Goal: Task Accomplishment & Management: Manage account settings

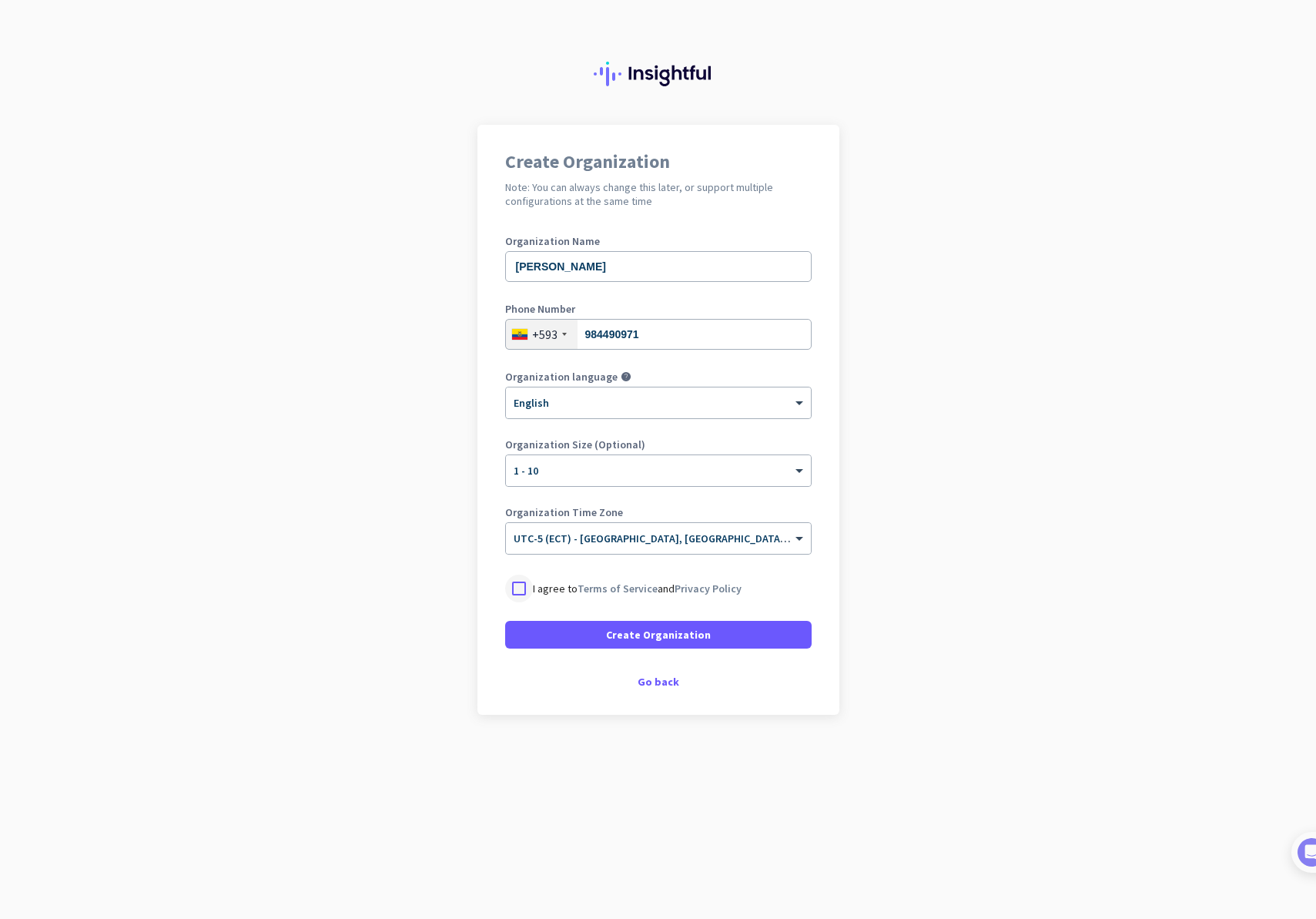
click at [527, 592] on div at bounding box center [518, 587] width 28 height 28
click at [615, 277] on input "[PERSON_NAME]" at bounding box center [658, 266] width 306 height 31
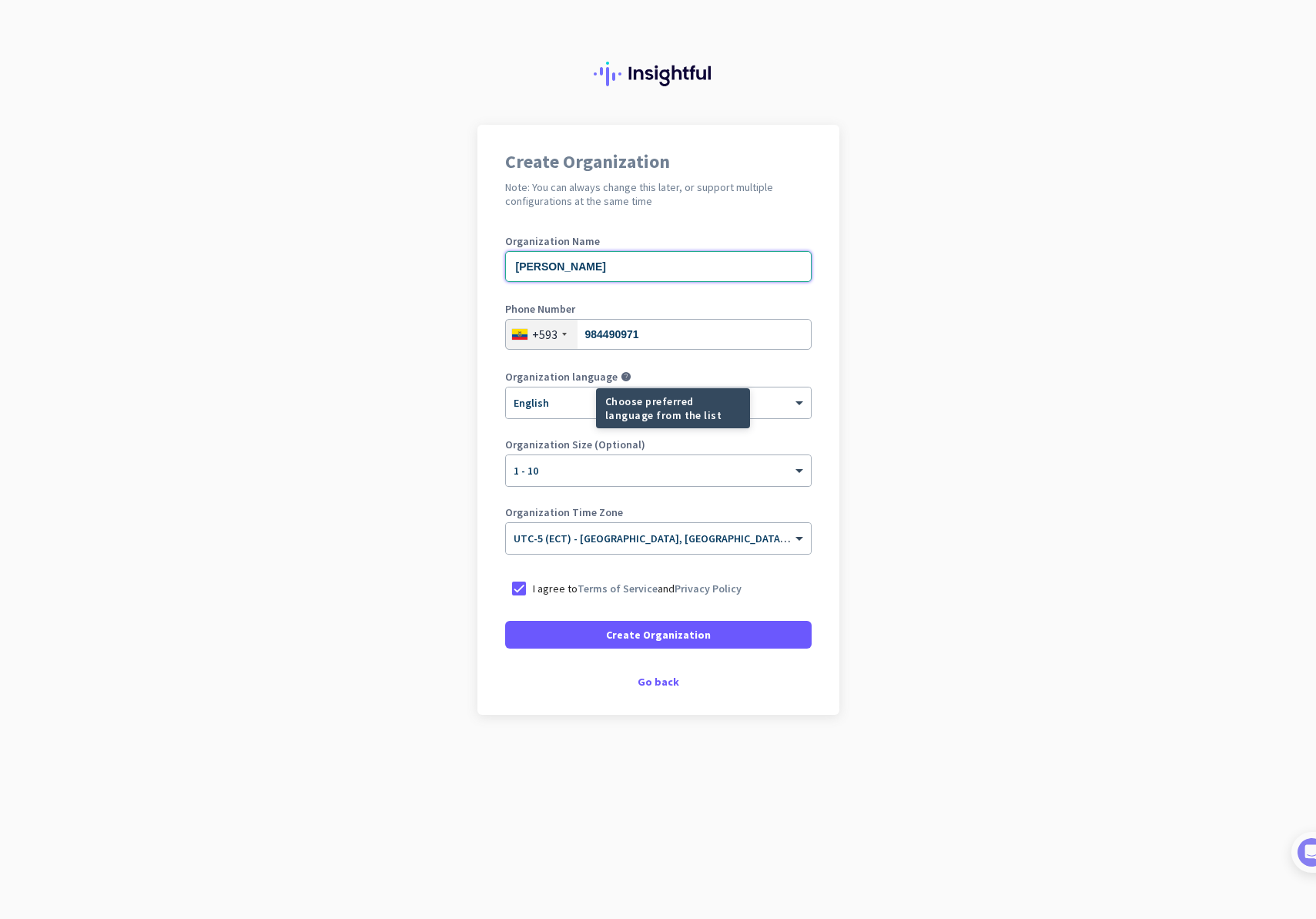
type input "[PERSON_NAME]"
click at [591, 393] on mat-tooltip-component "Choose preferred language from the list" at bounding box center [617, 408] width 154 height 40
click at [589, 407] on mat-tooltip-component "Choose preferred language from the list" at bounding box center [617, 408] width 154 height 40
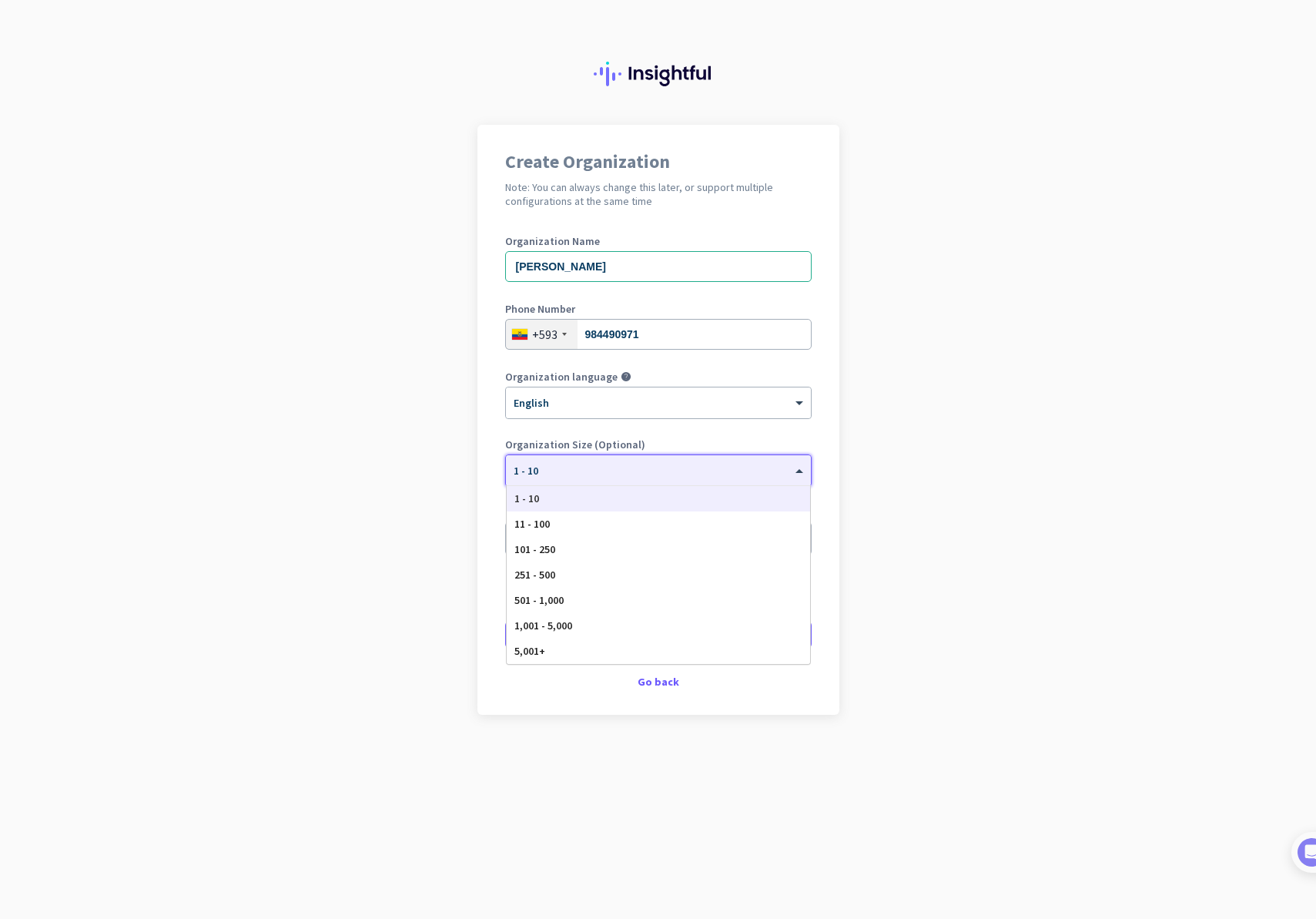
click at [695, 465] on div at bounding box center [658, 465] width 305 height 13
click at [778, 443] on label "Organization Size (Optional)" at bounding box center [658, 444] width 306 height 11
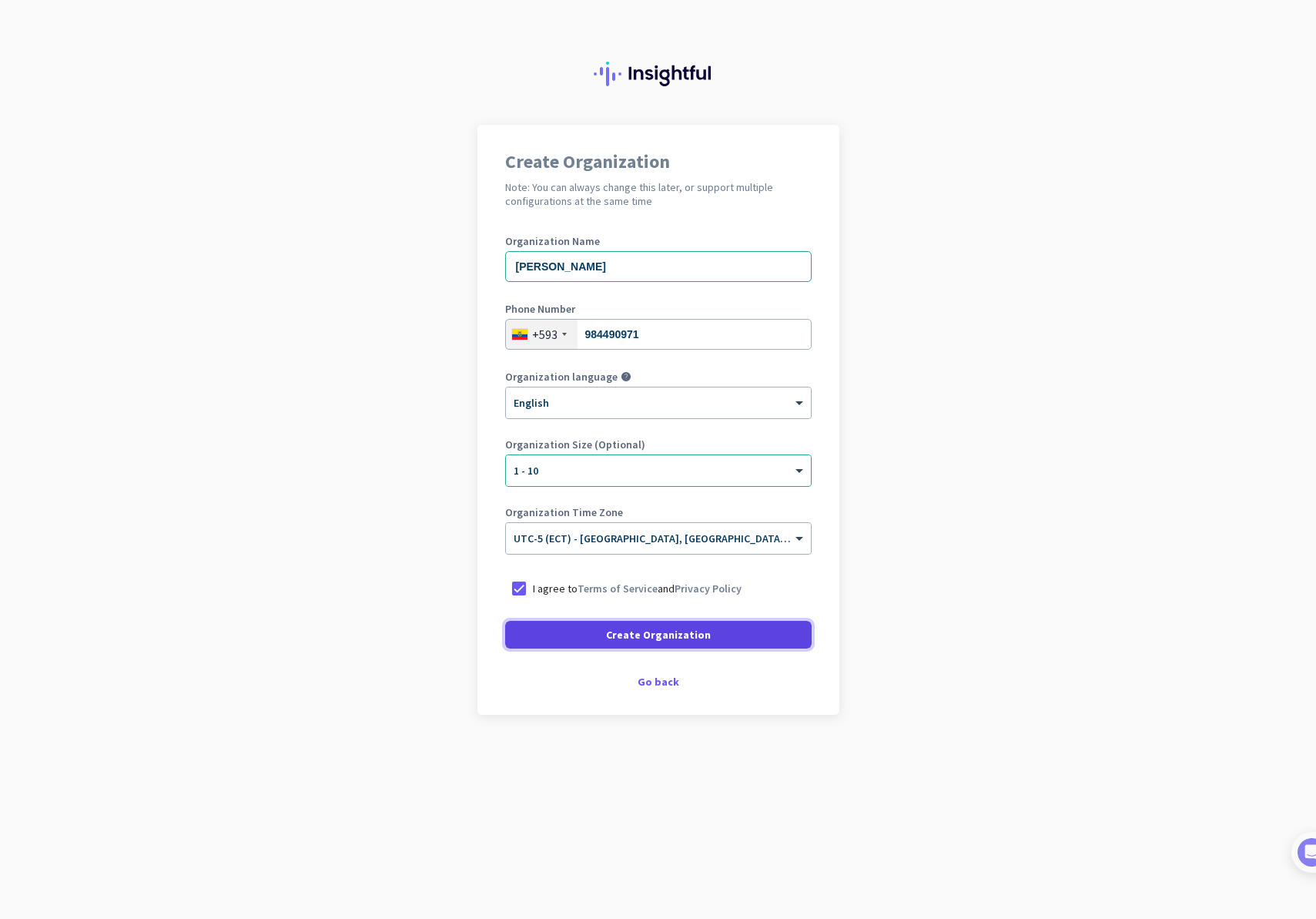
click at [657, 638] on span "Create Organization" at bounding box center [658, 635] width 105 height 16
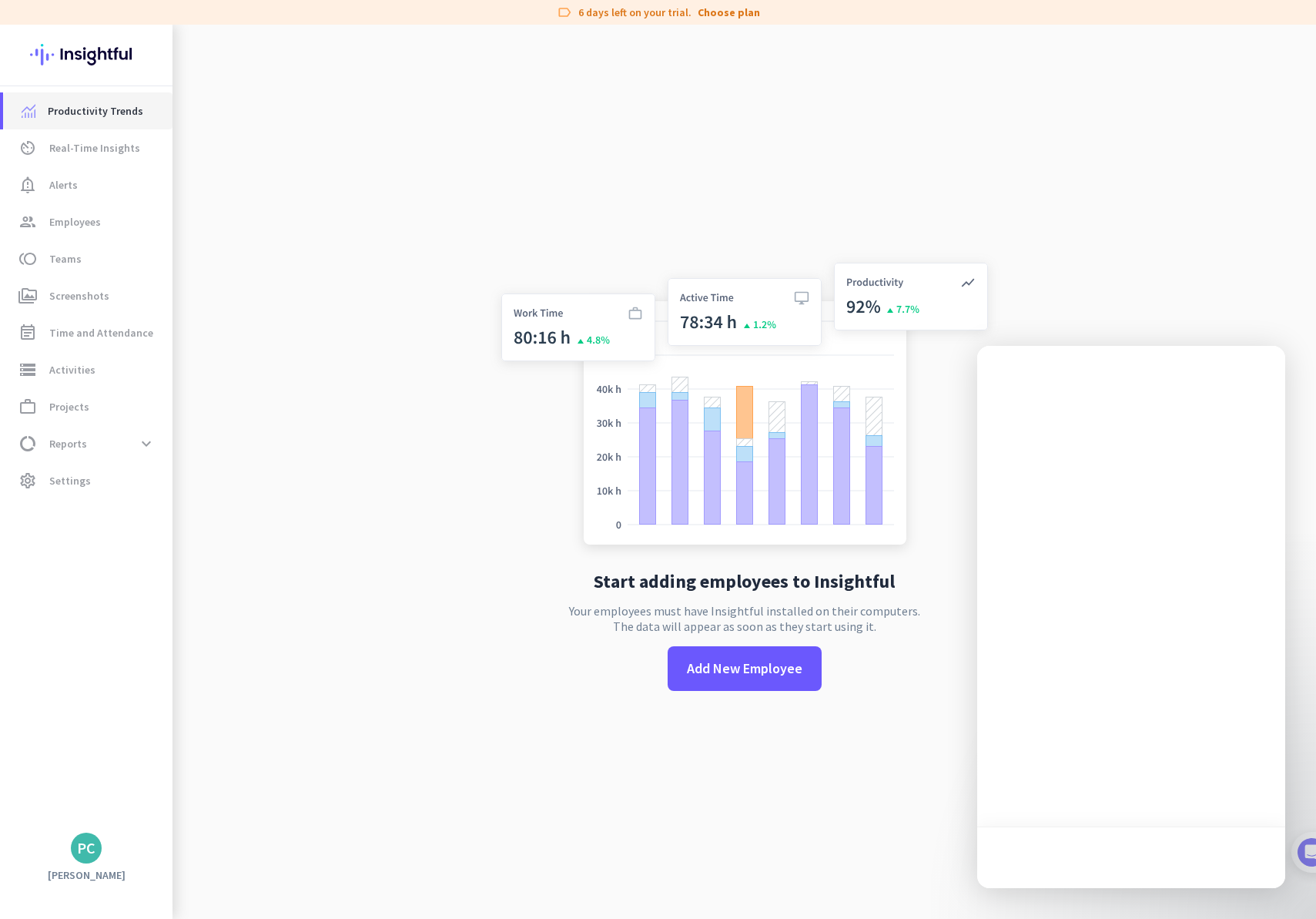
click at [87, 109] on span "Productivity Trends" at bounding box center [95, 110] width 95 height 18
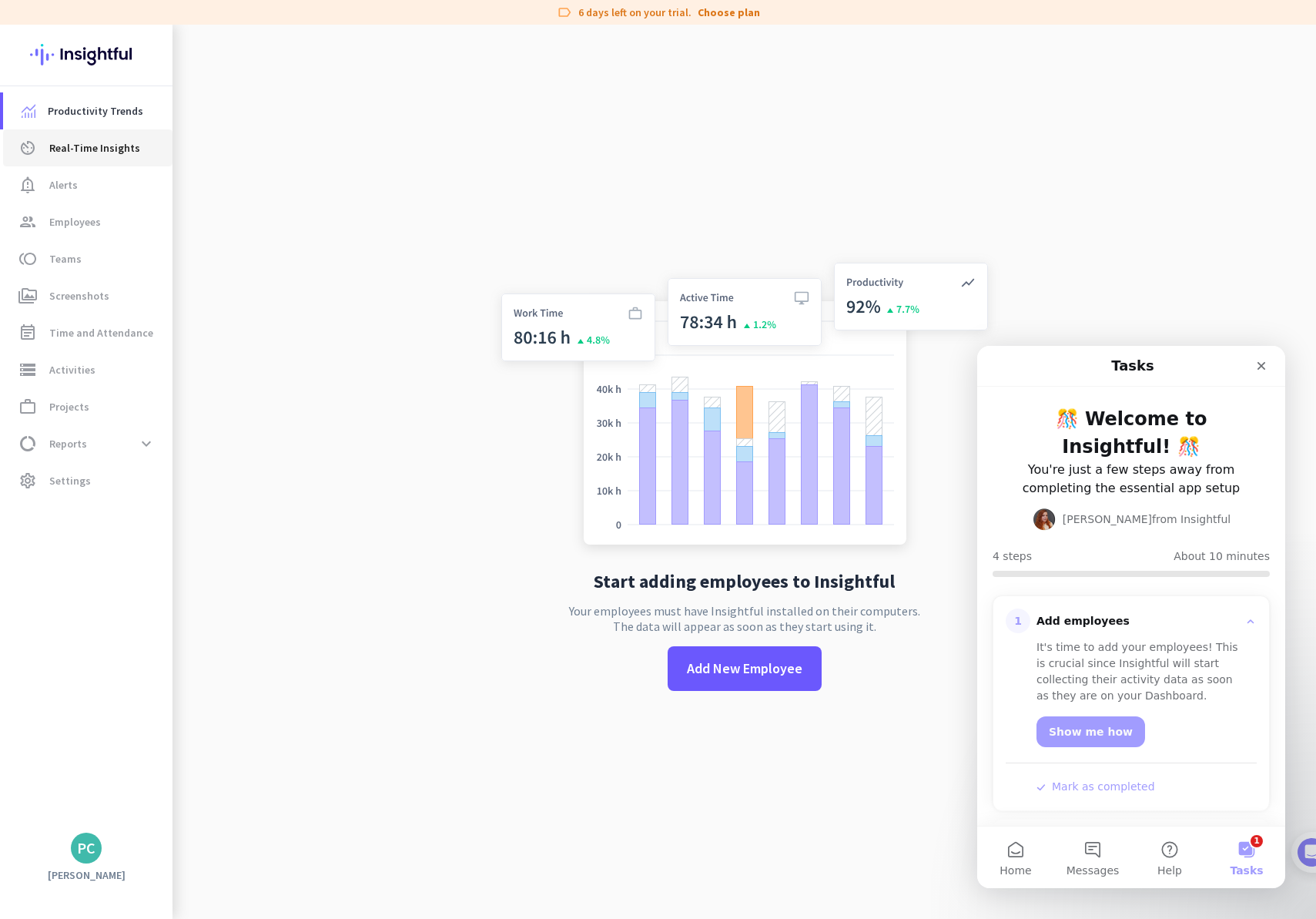
click at [87, 139] on span "Real-Time Insights" at bounding box center [95, 147] width 91 height 18
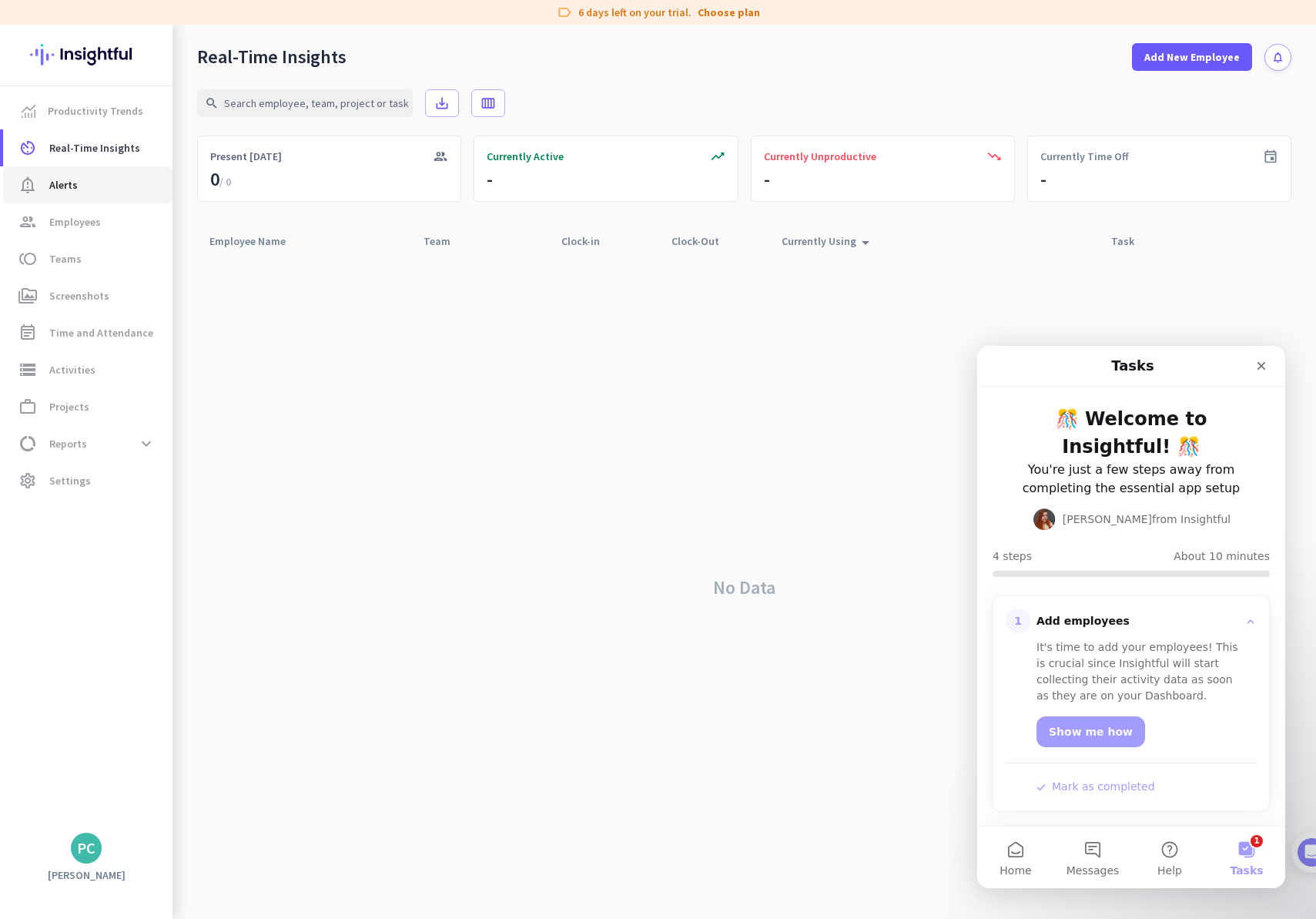
click at [95, 166] on link "notification_important Alerts" at bounding box center [87, 184] width 169 height 37
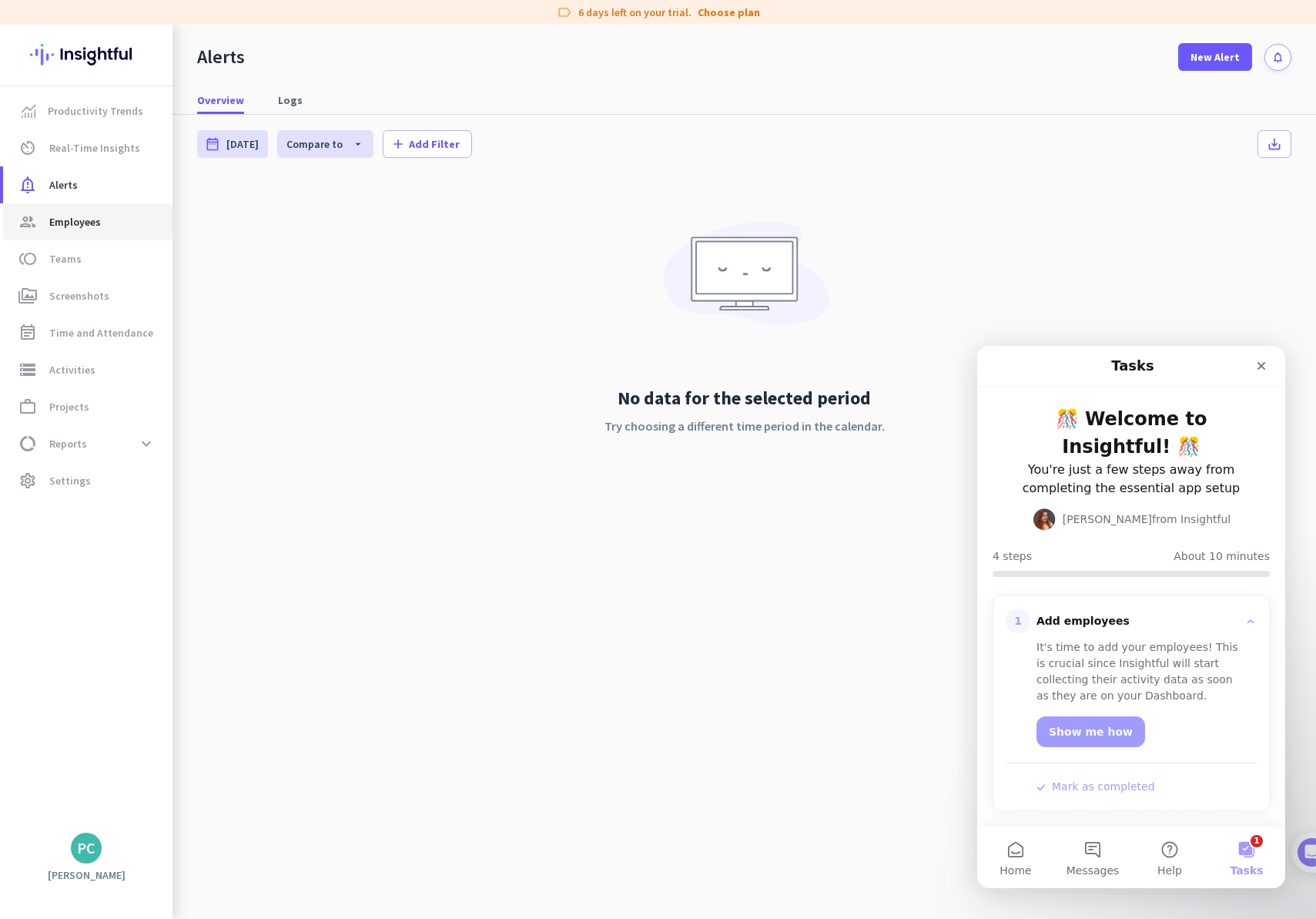
click at [106, 225] on span "group Employees" at bounding box center [88, 221] width 145 height 18
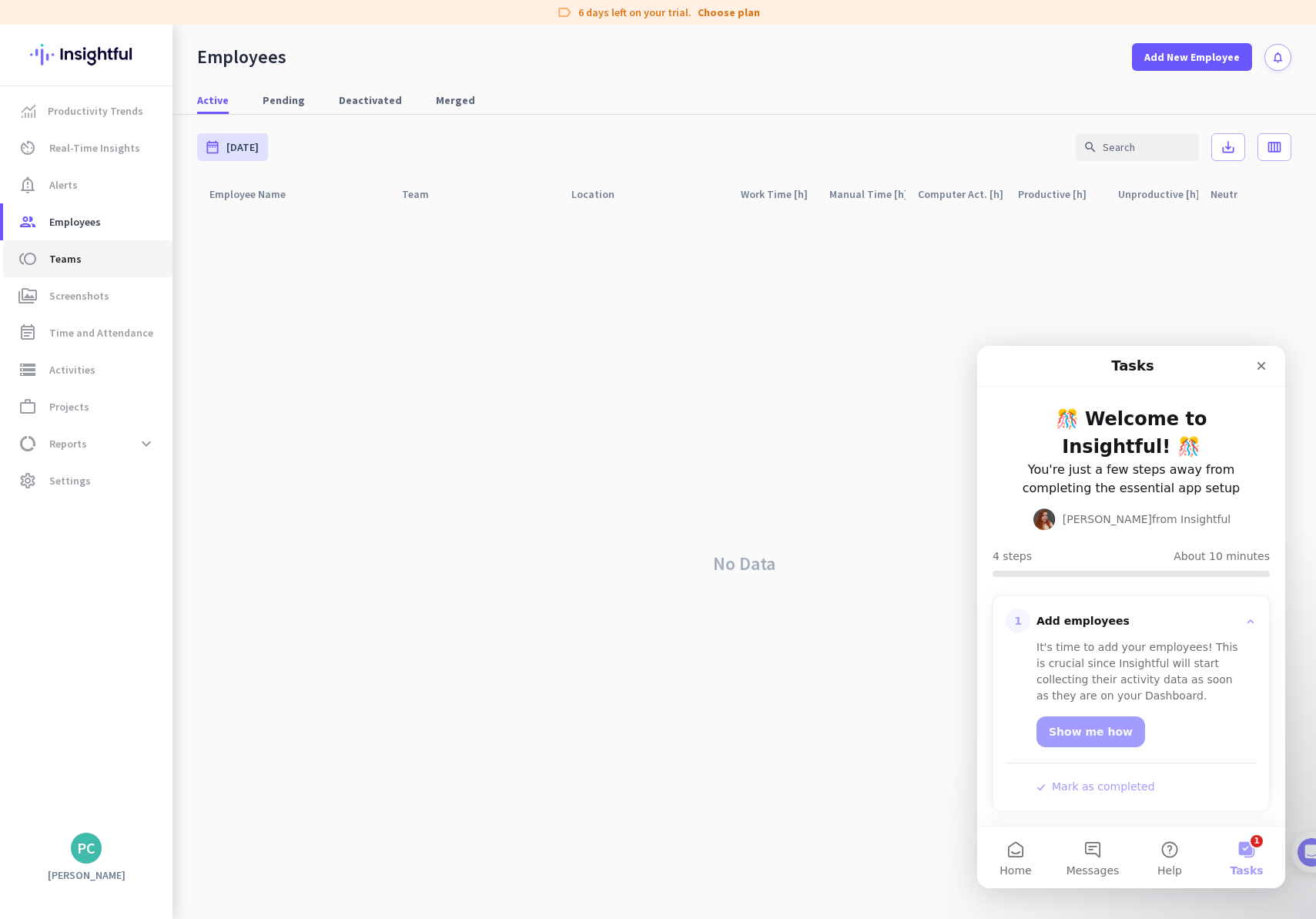
click at [123, 260] on span "toll Teams" at bounding box center [88, 258] width 145 height 18
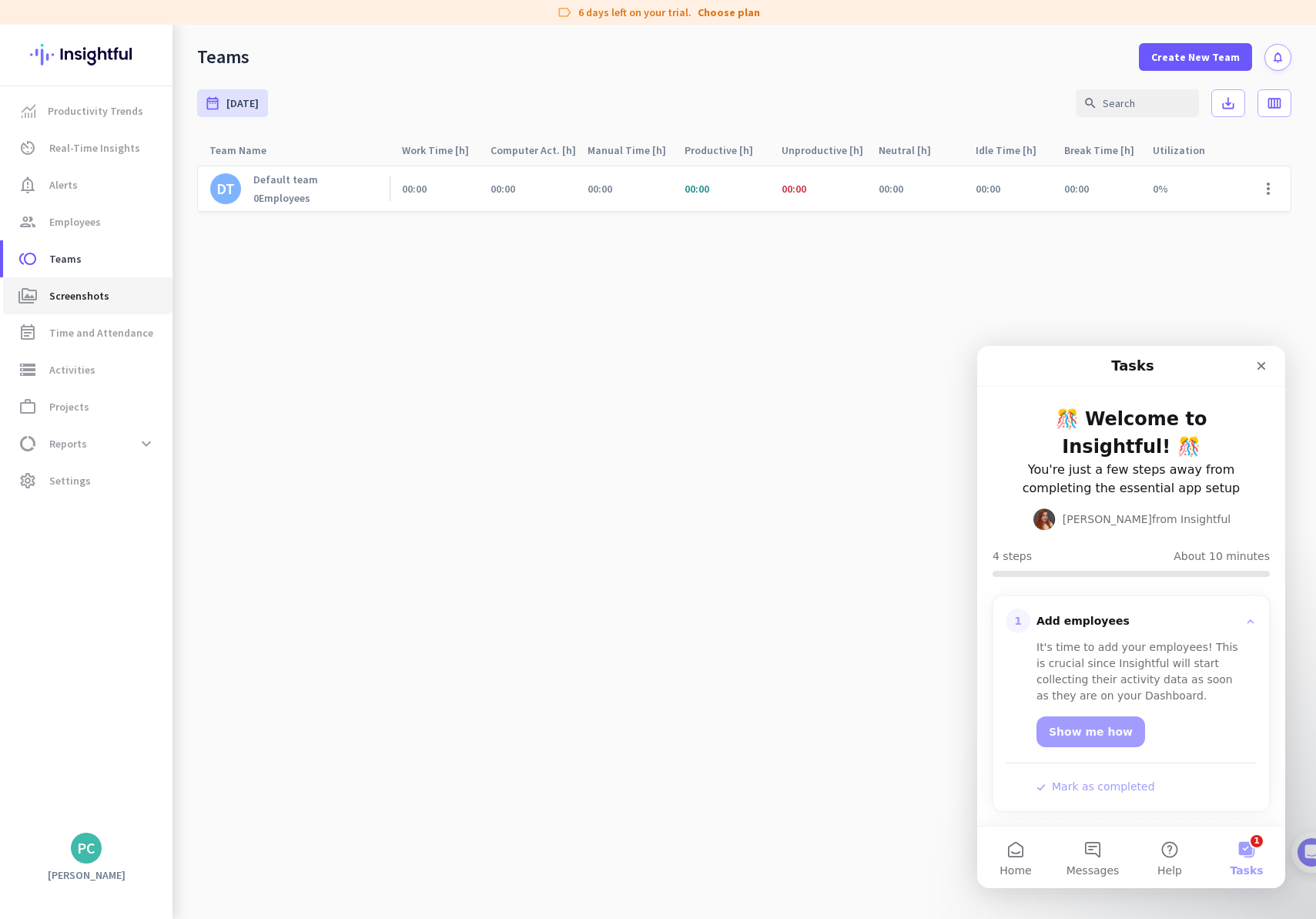
click at [121, 310] on link "perm_media Screenshots" at bounding box center [87, 295] width 169 height 37
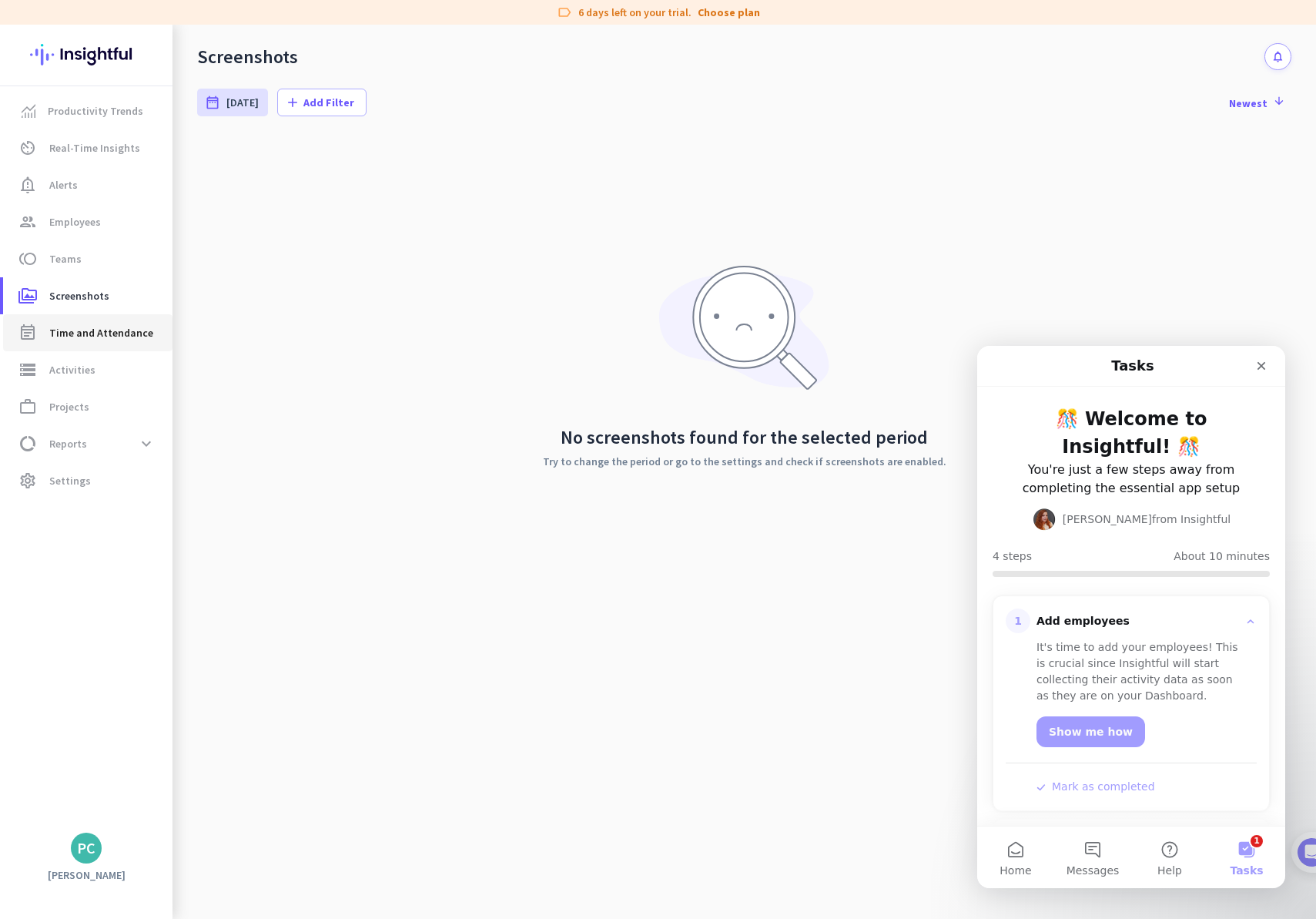
click at [129, 339] on span "Time and Attendance" at bounding box center [102, 332] width 104 height 18
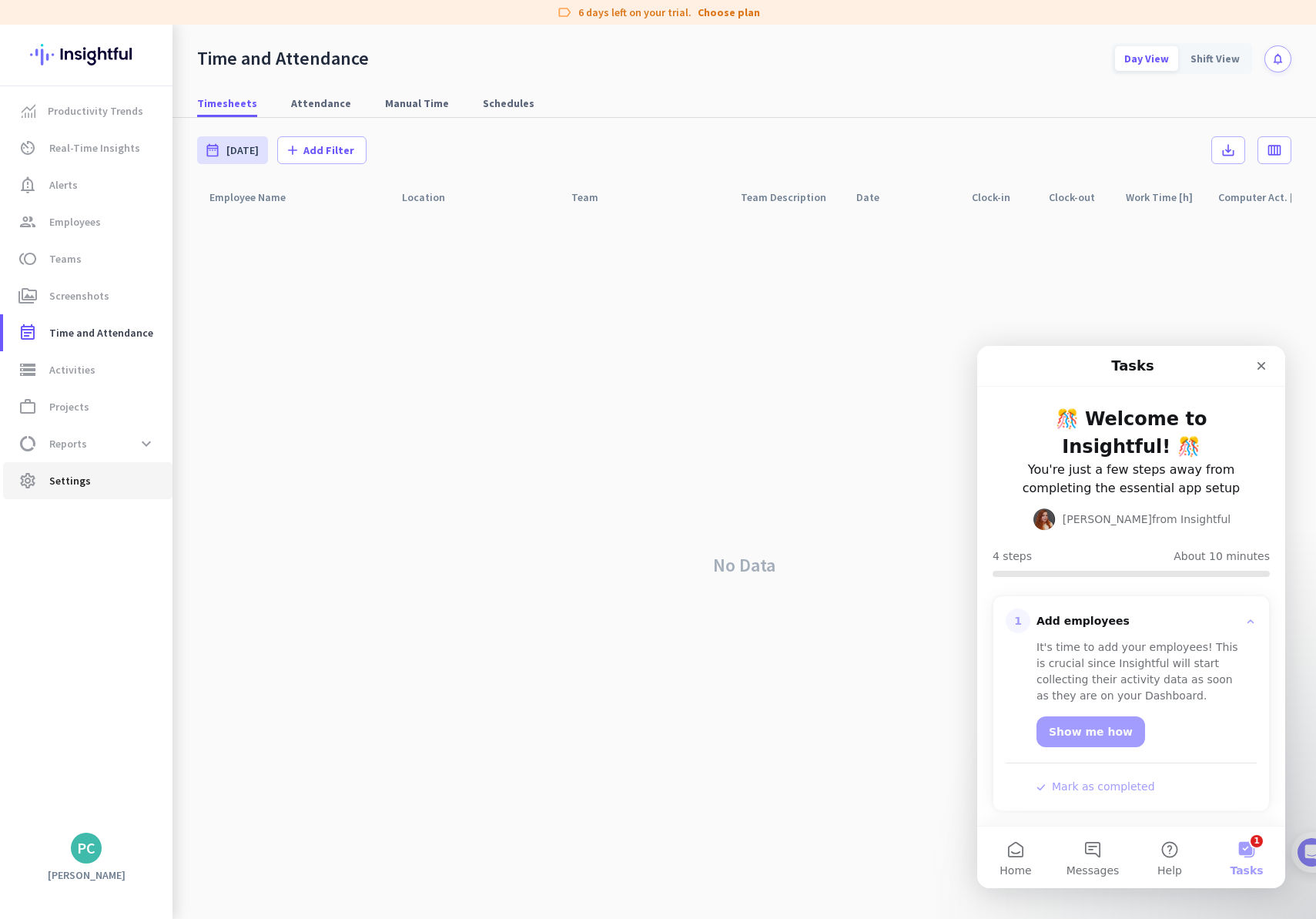
click at [112, 480] on span "settings Settings" at bounding box center [88, 480] width 145 height 18
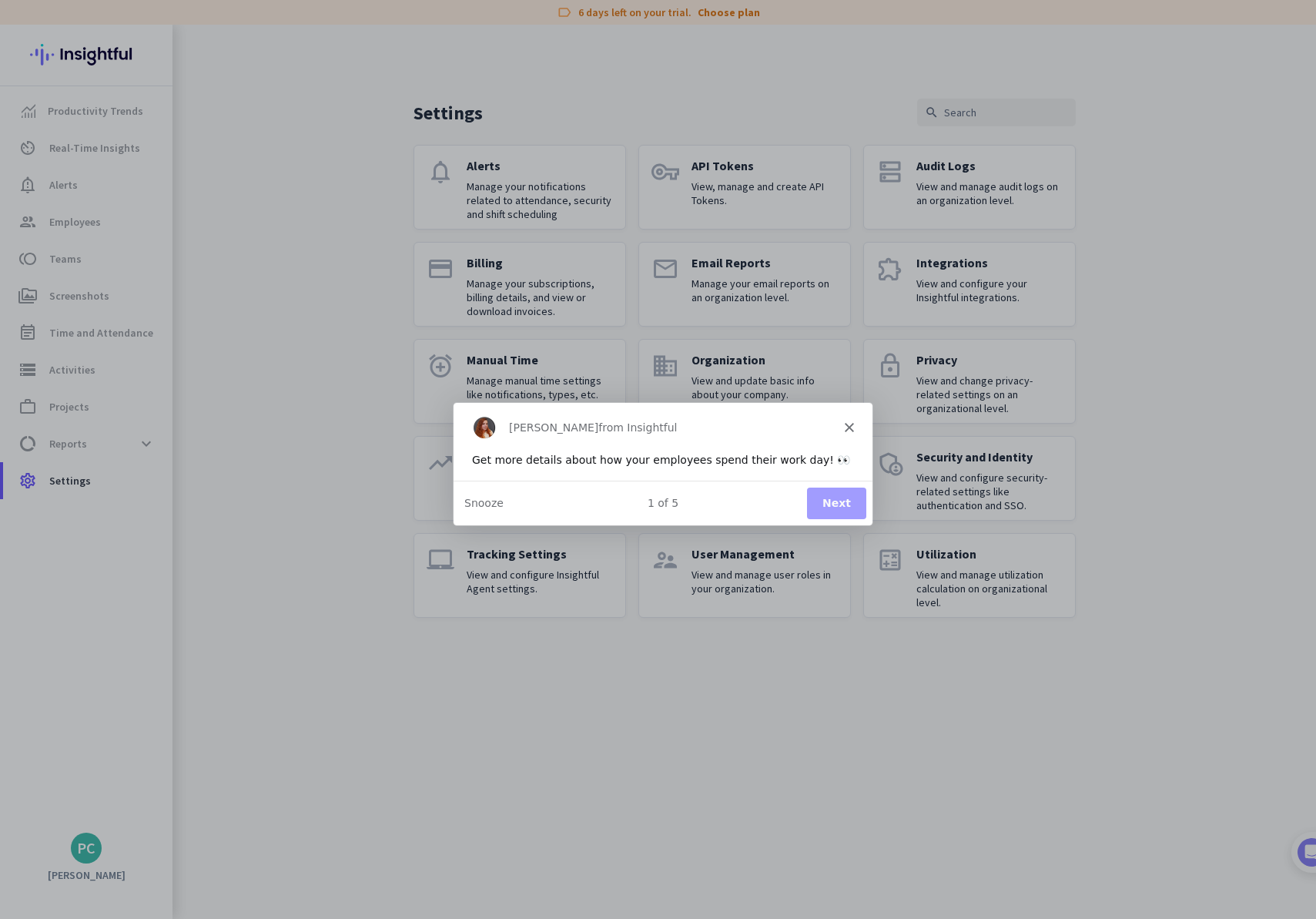
click at [847, 498] on button "Next" at bounding box center [835, 502] width 59 height 31
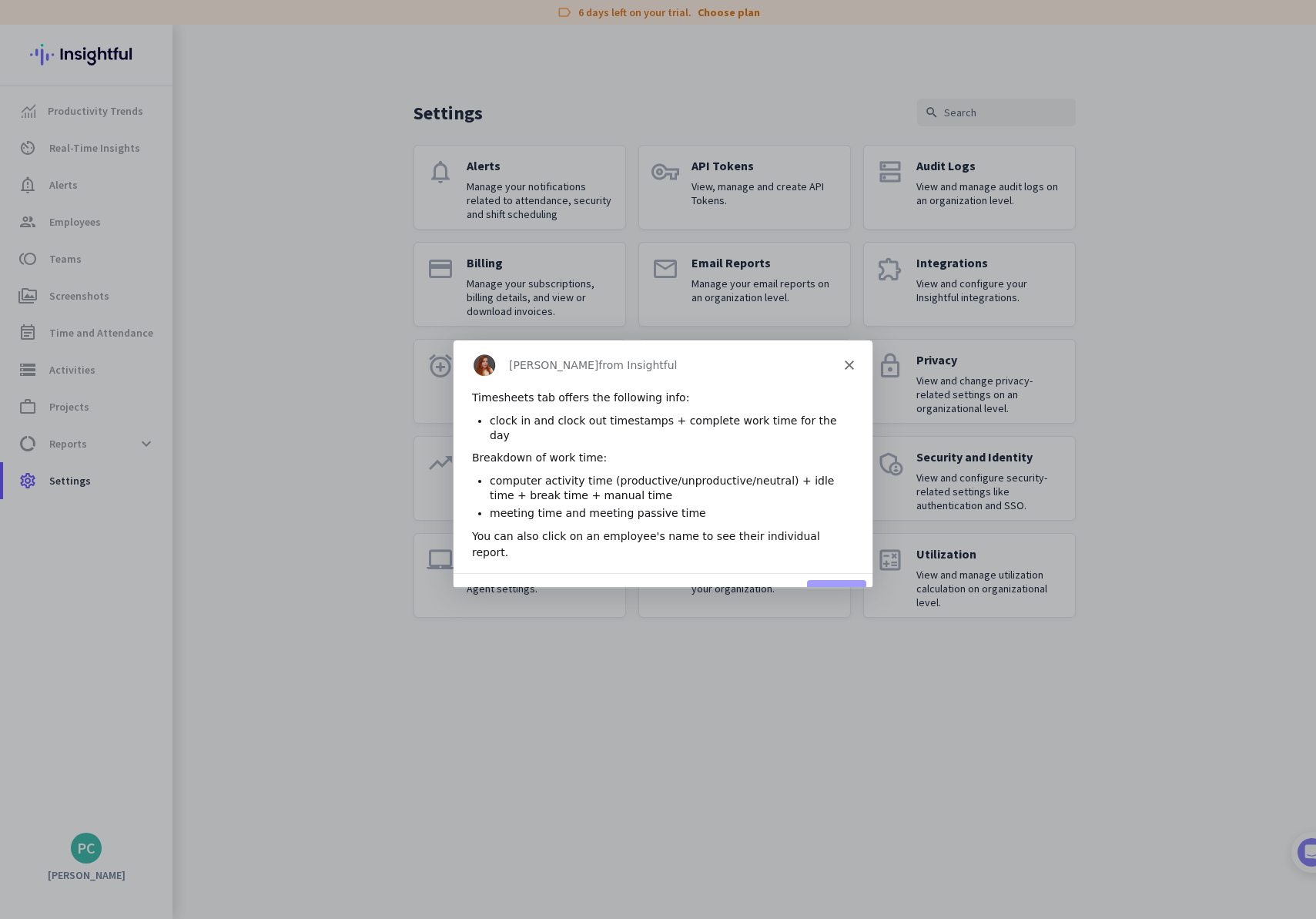
click at [863, 579] on button "Next" at bounding box center [835, 595] width 59 height 31
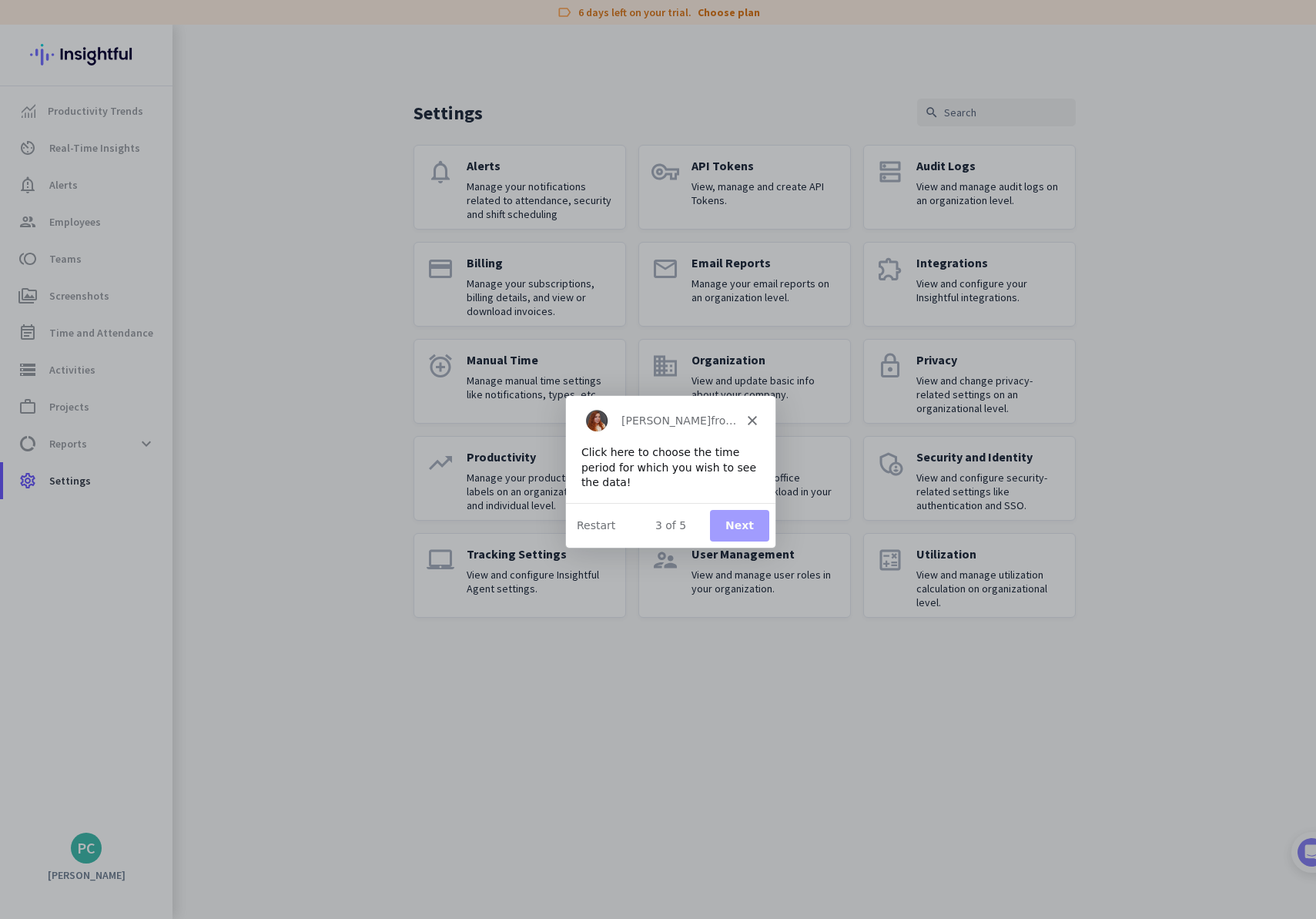
click at [743, 532] on button "Next" at bounding box center [738, 524] width 59 height 31
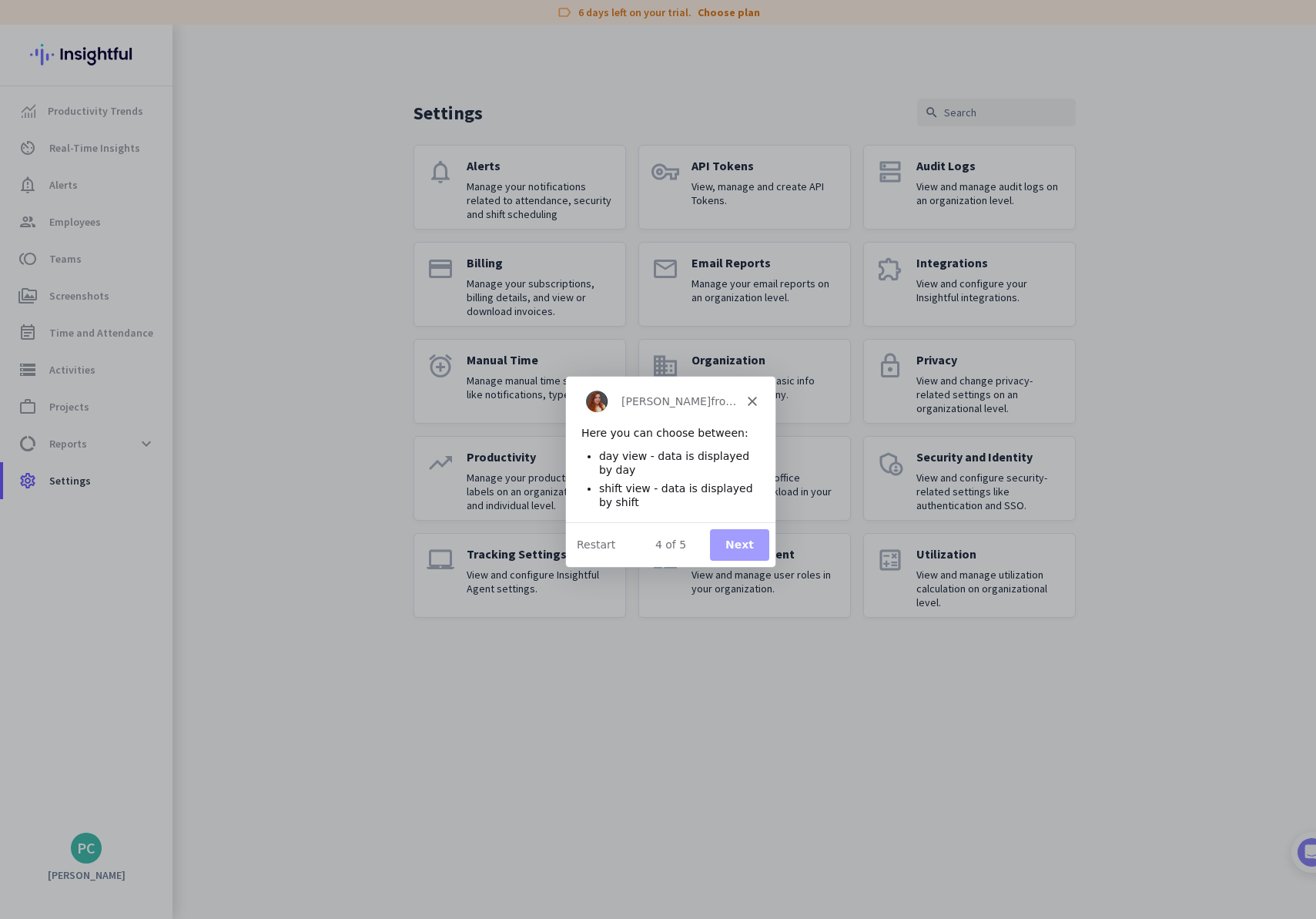
click at [744, 530] on button "Next" at bounding box center [738, 543] width 59 height 31
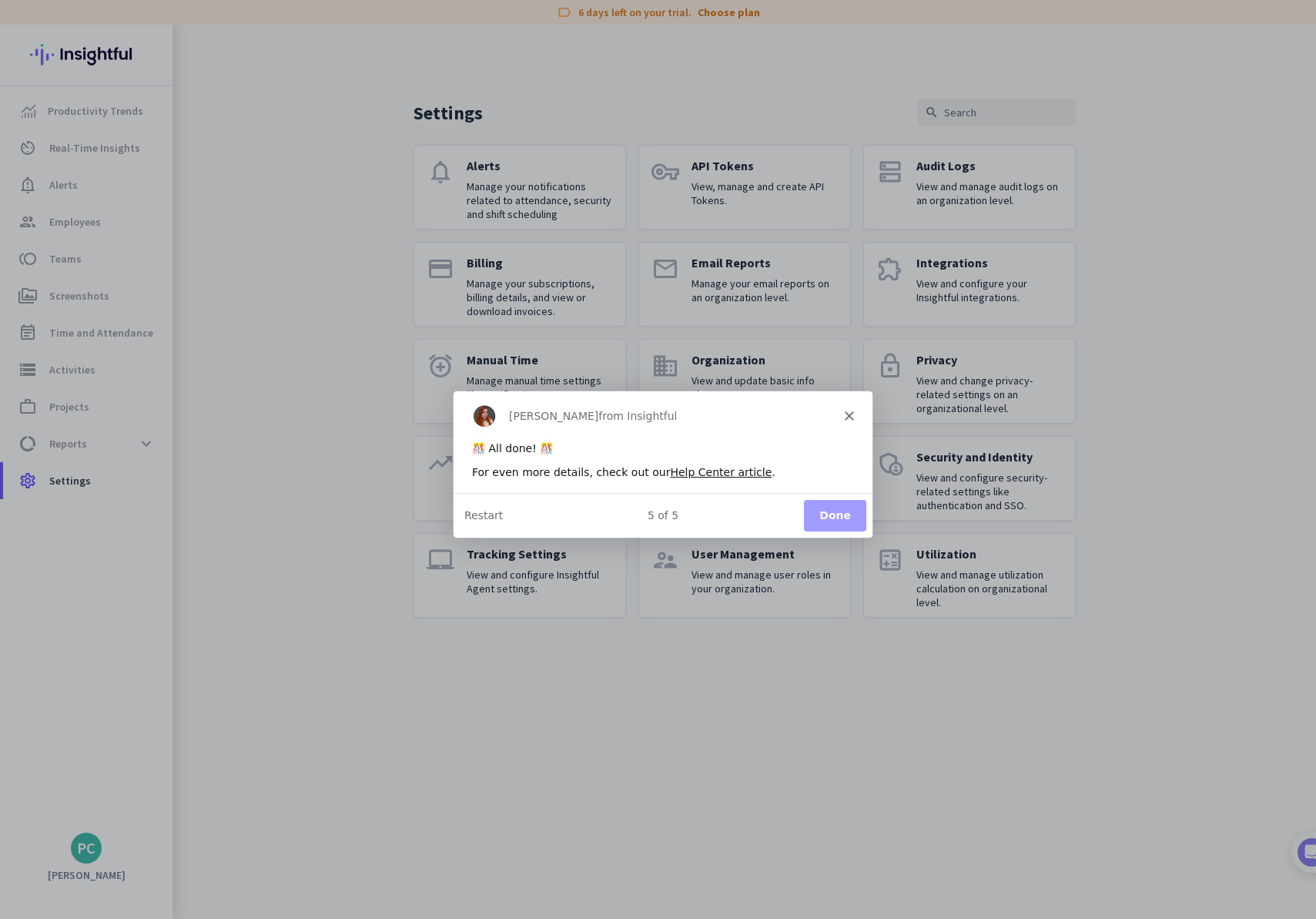
click at [826, 506] on button "Done" at bounding box center [833, 514] width 62 height 31
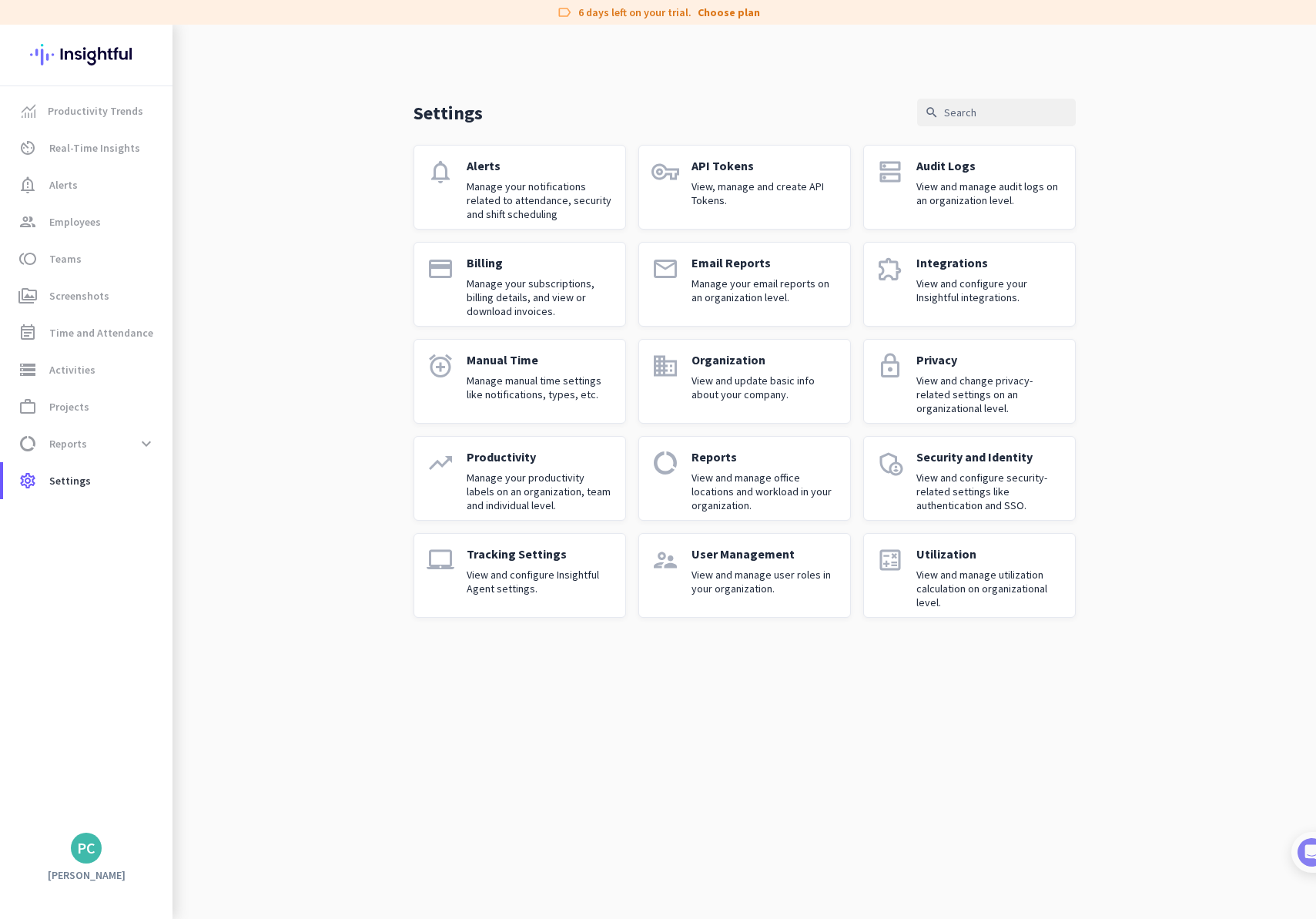
click at [914, 276] on link "extension Integrations View and configure your Insightful integrations." at bounding box center [969, 284] width 213 height 85
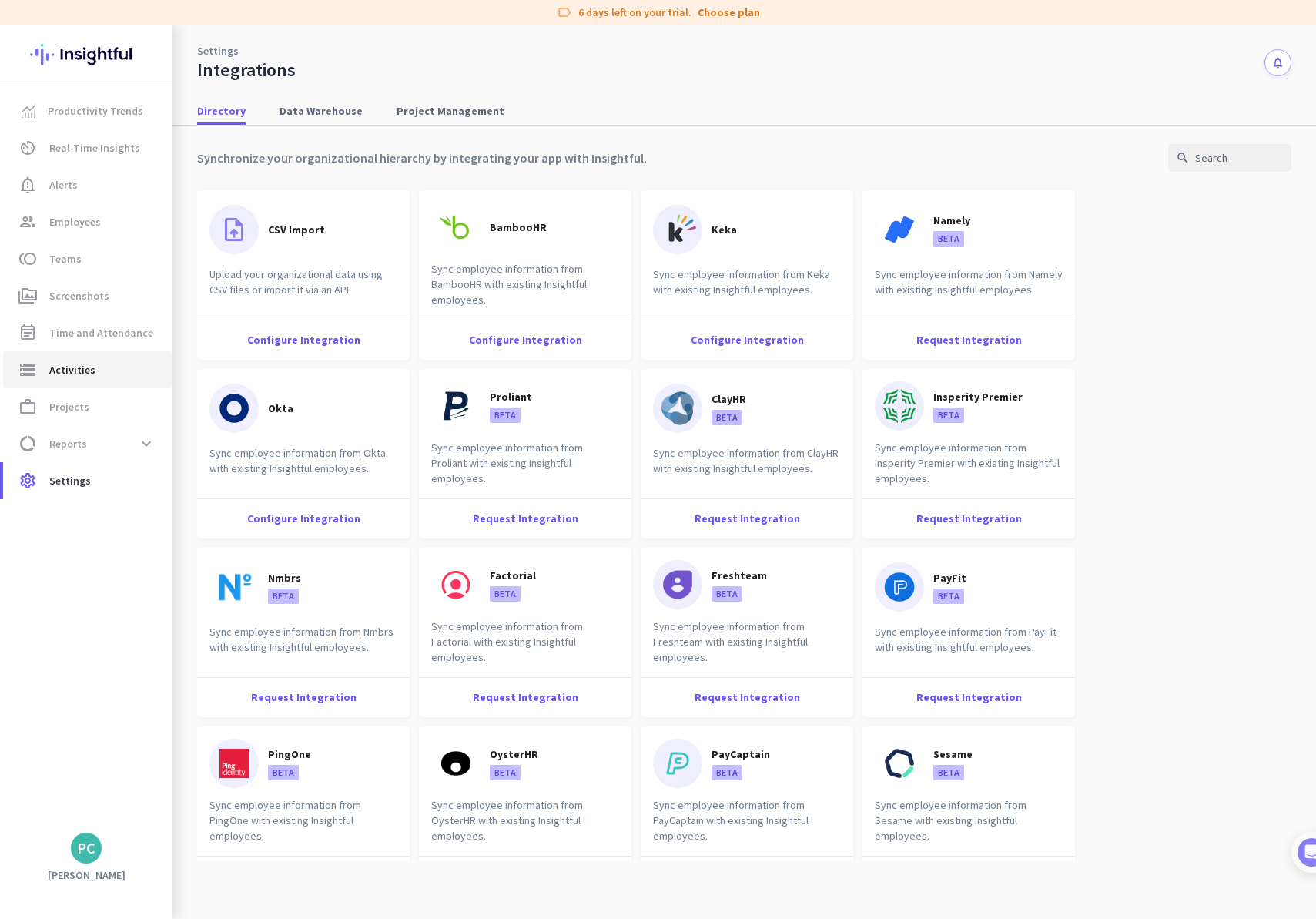
click at [95, 352] on link "storage Activities" at bounding box center [87, 369] width 169 height 37
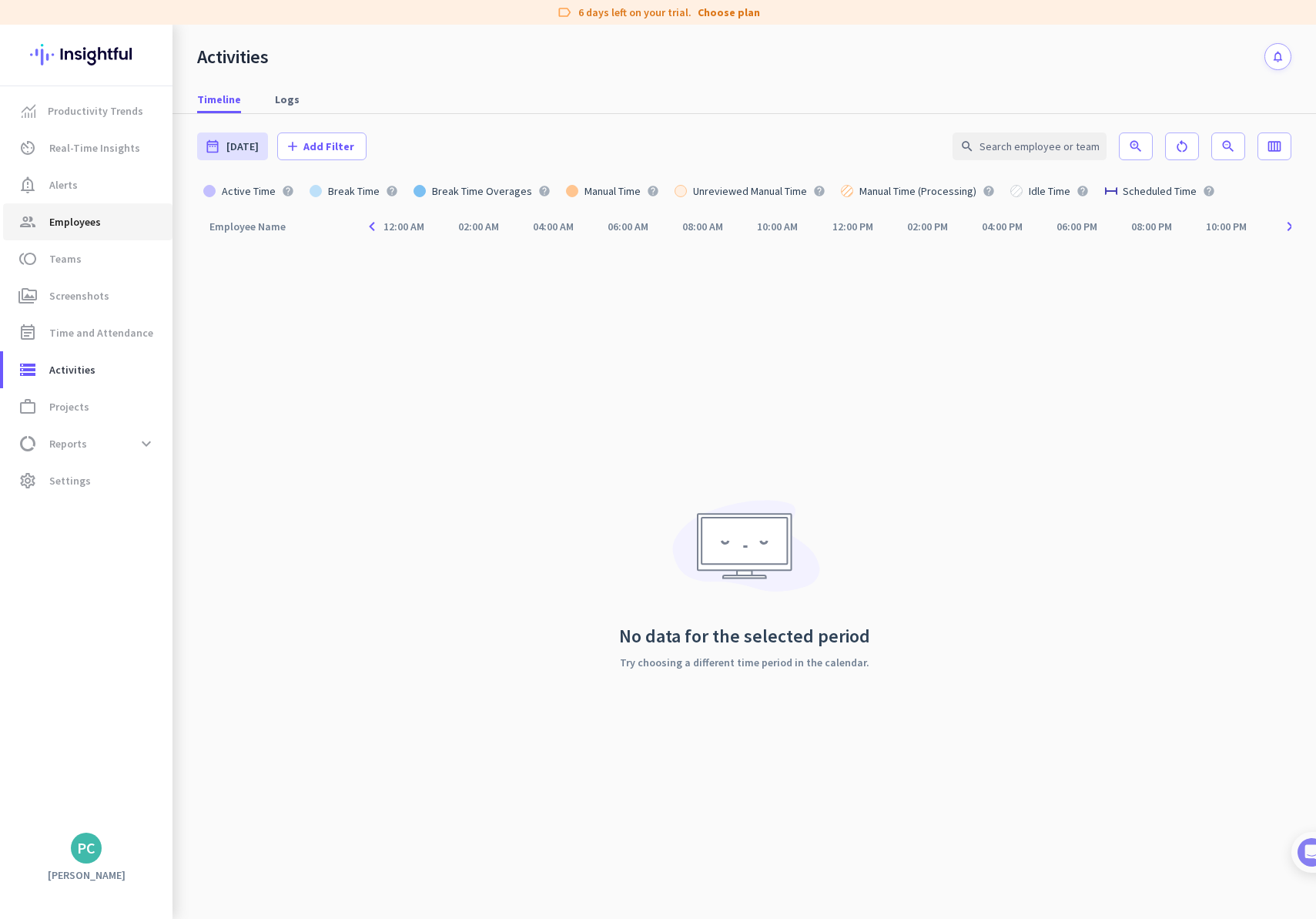
click at [69, 217] on span "Employees" at bounding box center [76, 221] width 52 height 18
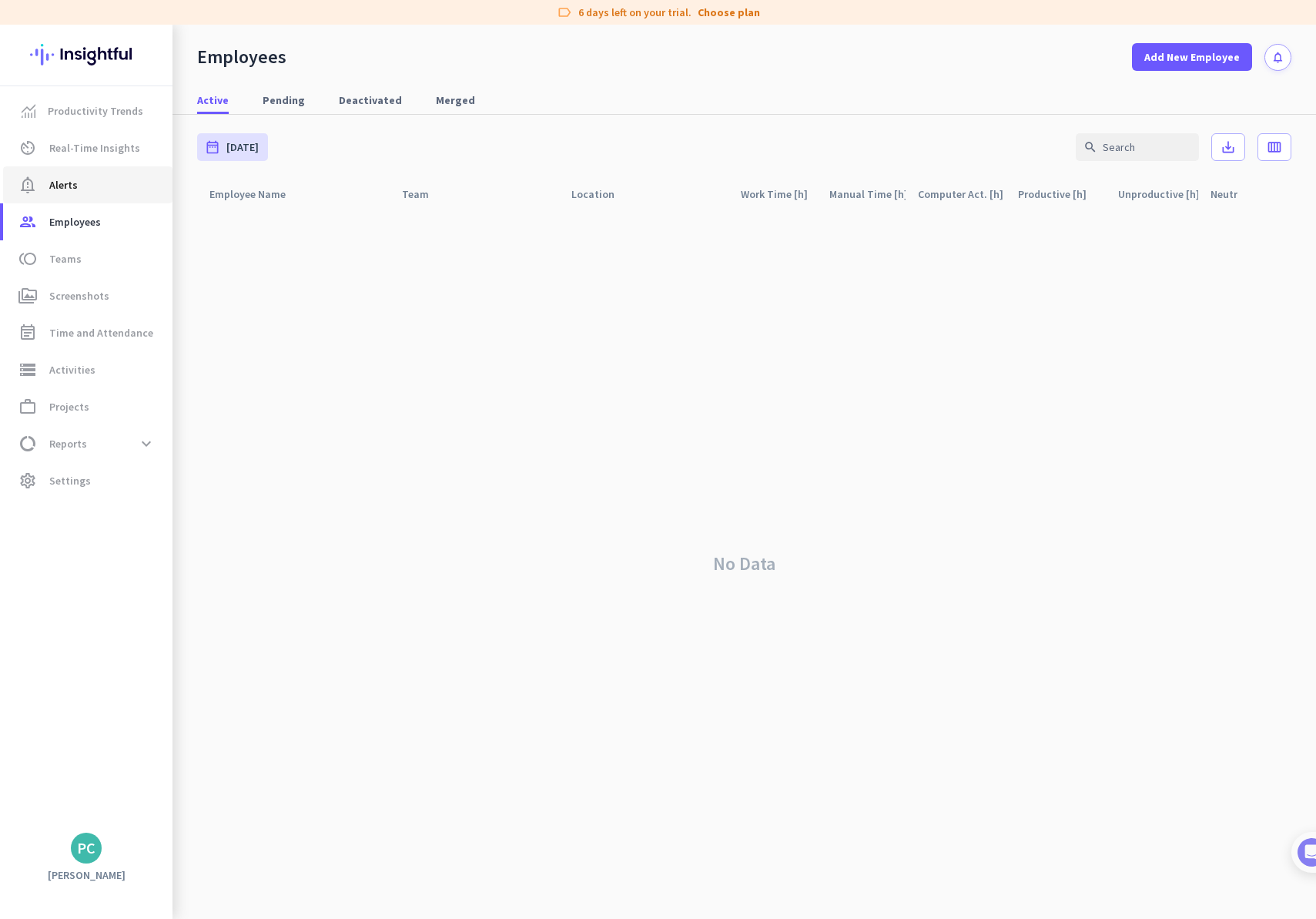
click at [89, 189] on span "notification_important Alerts" at bounding box center [88, 184] width 145 height 18
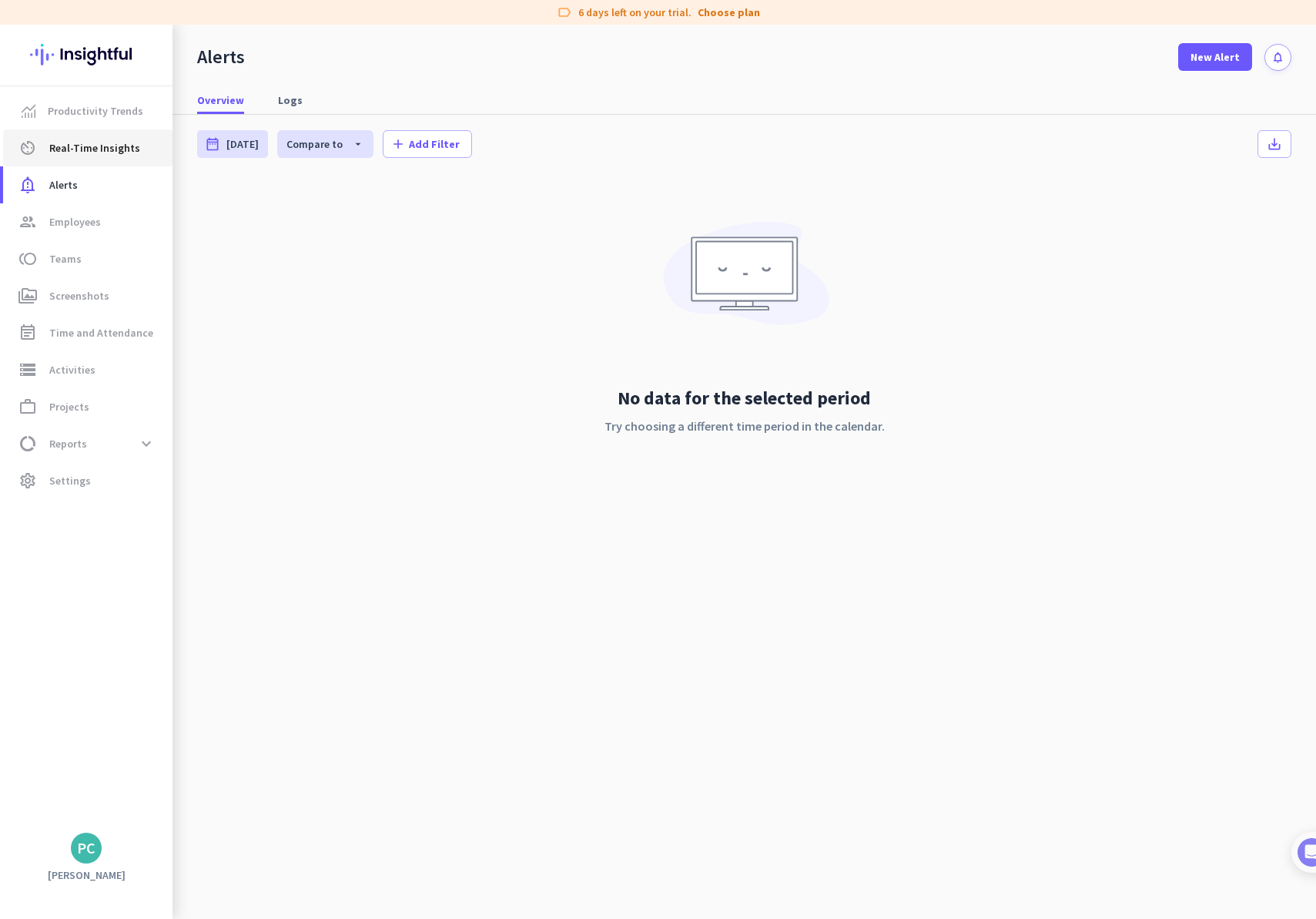
click at [117, 132] on link "av_timer Real-Time Insights" at bounding box center [87, 147] width 169 height 37
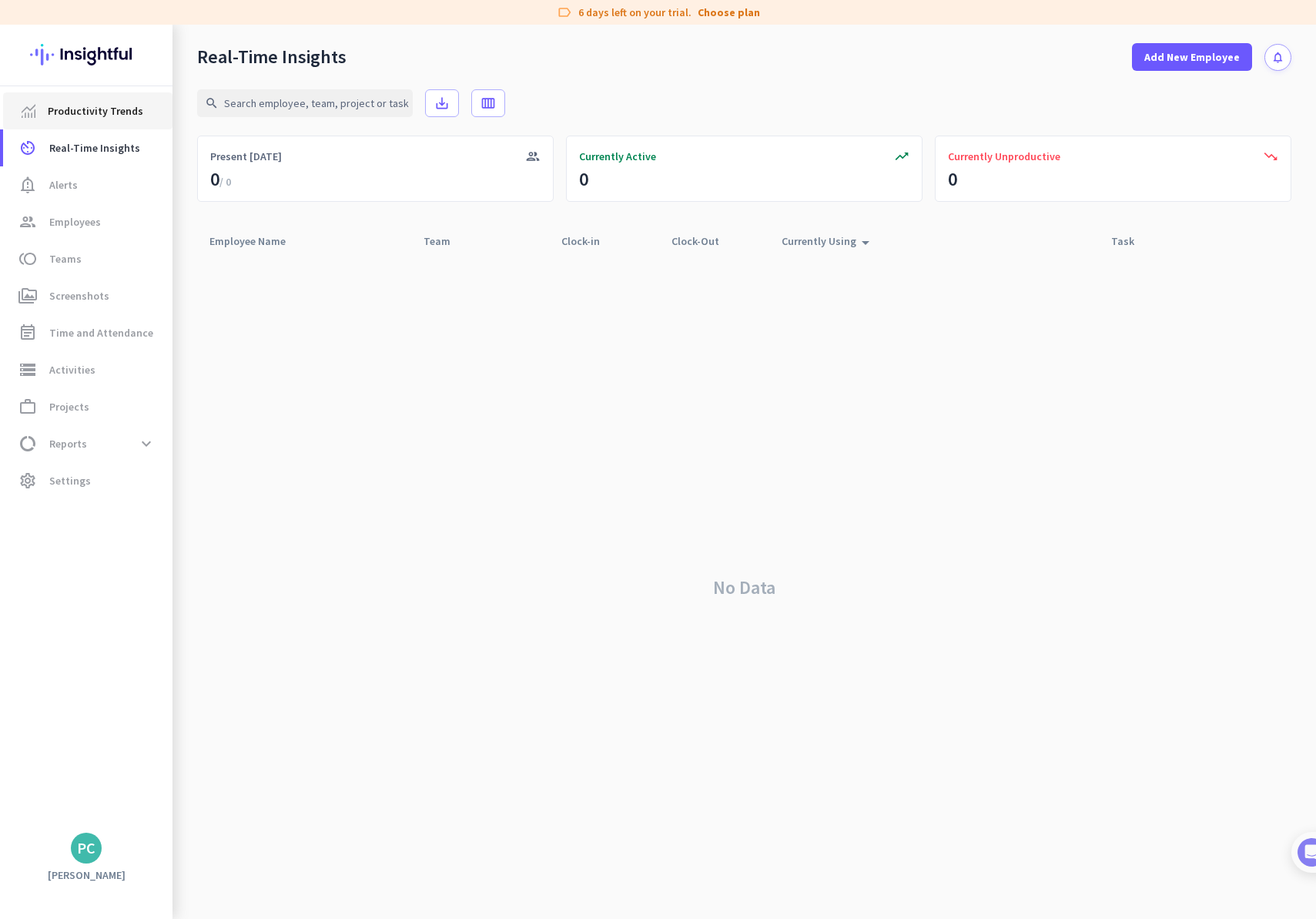
click at [48, 109] on span "Productivity Trends" at bounding box center [95, 110] width 95 height 18
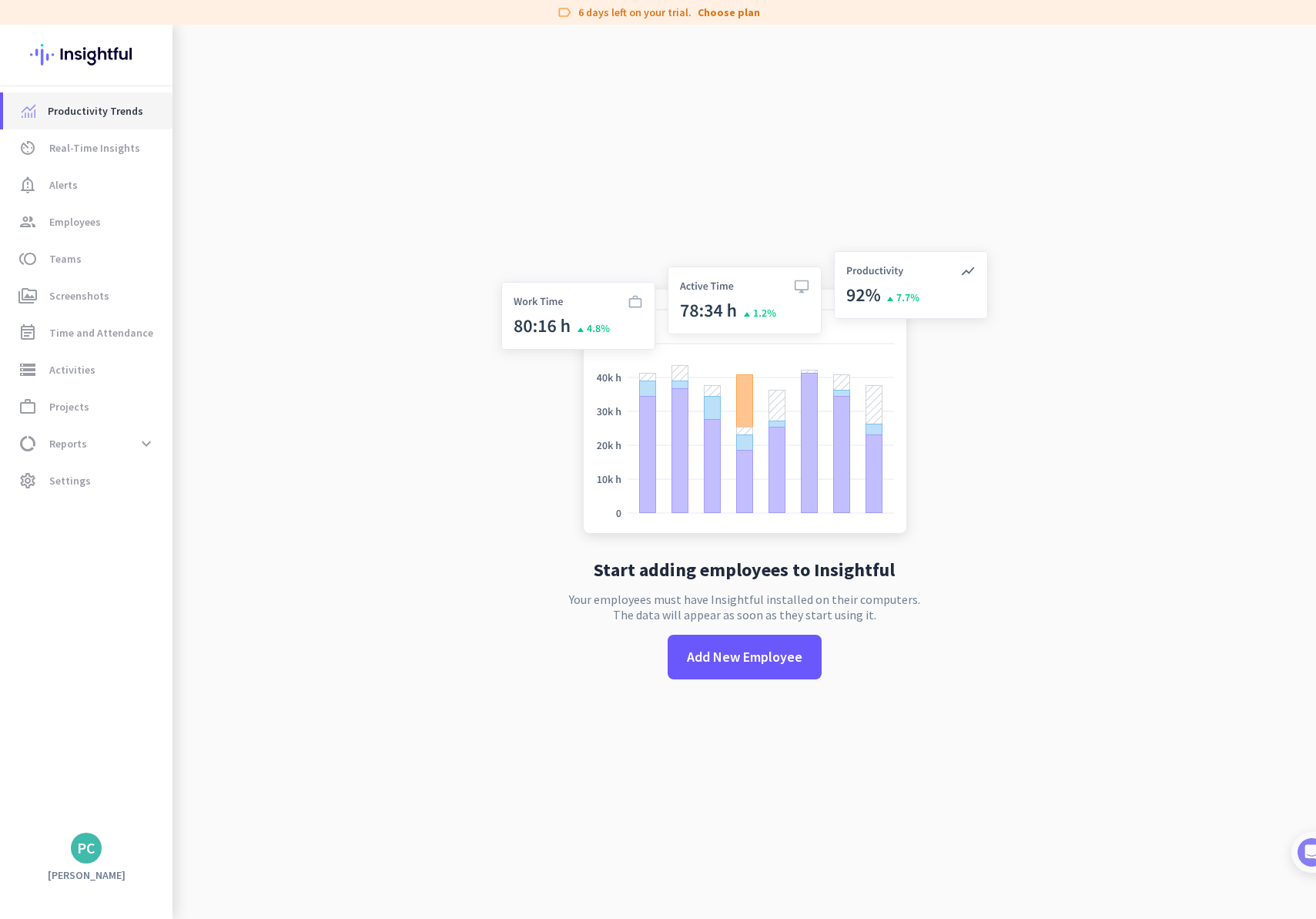
scroll to position [17, 0]
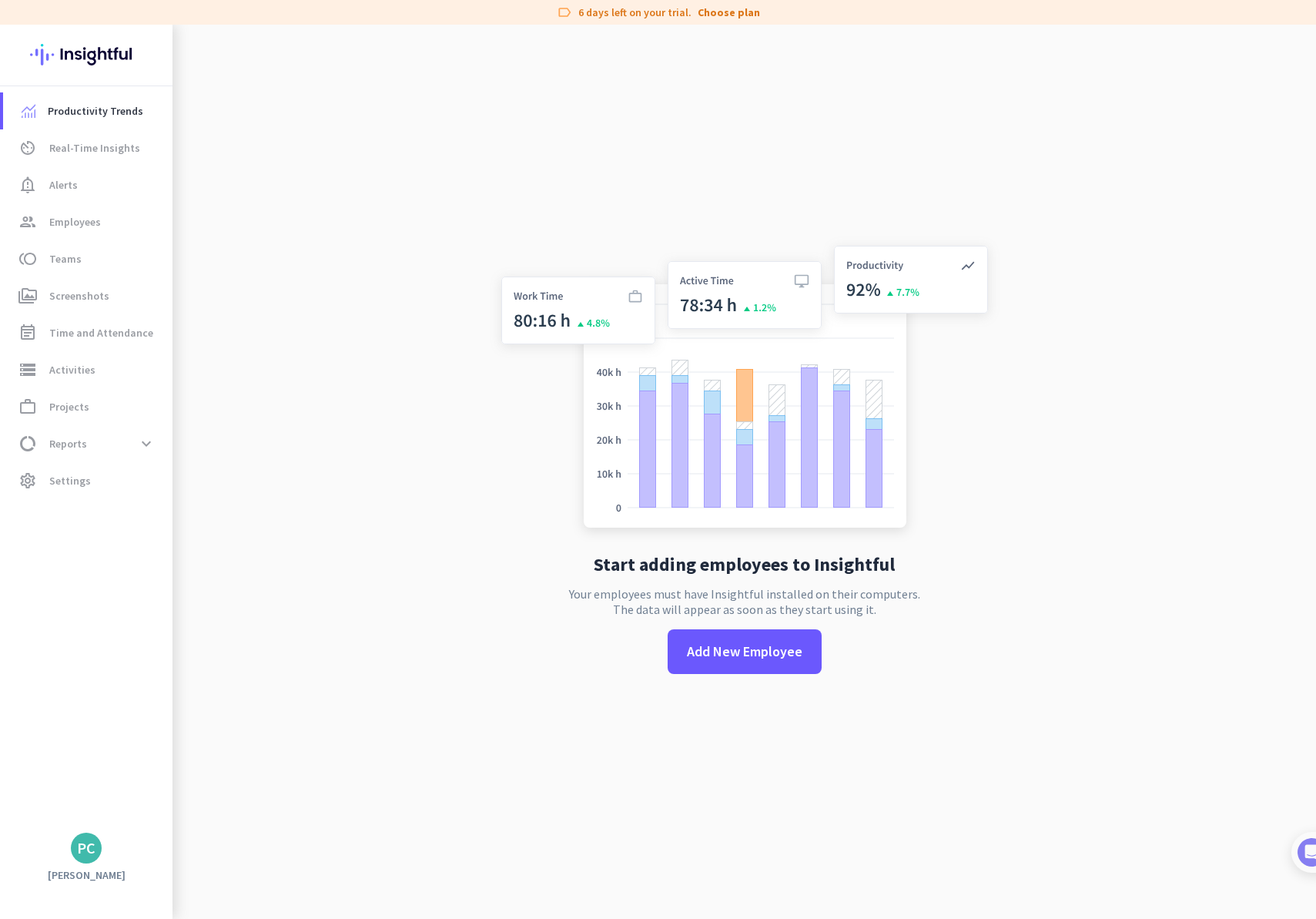
click at [740, 674] on div "Start adding employees to Insightful Your employees must have Insightful instal…" at bounding box center [744, 467] width 510 height 919
click at [744, 664] on span at bounding box center [745, 651] width 154 height 37
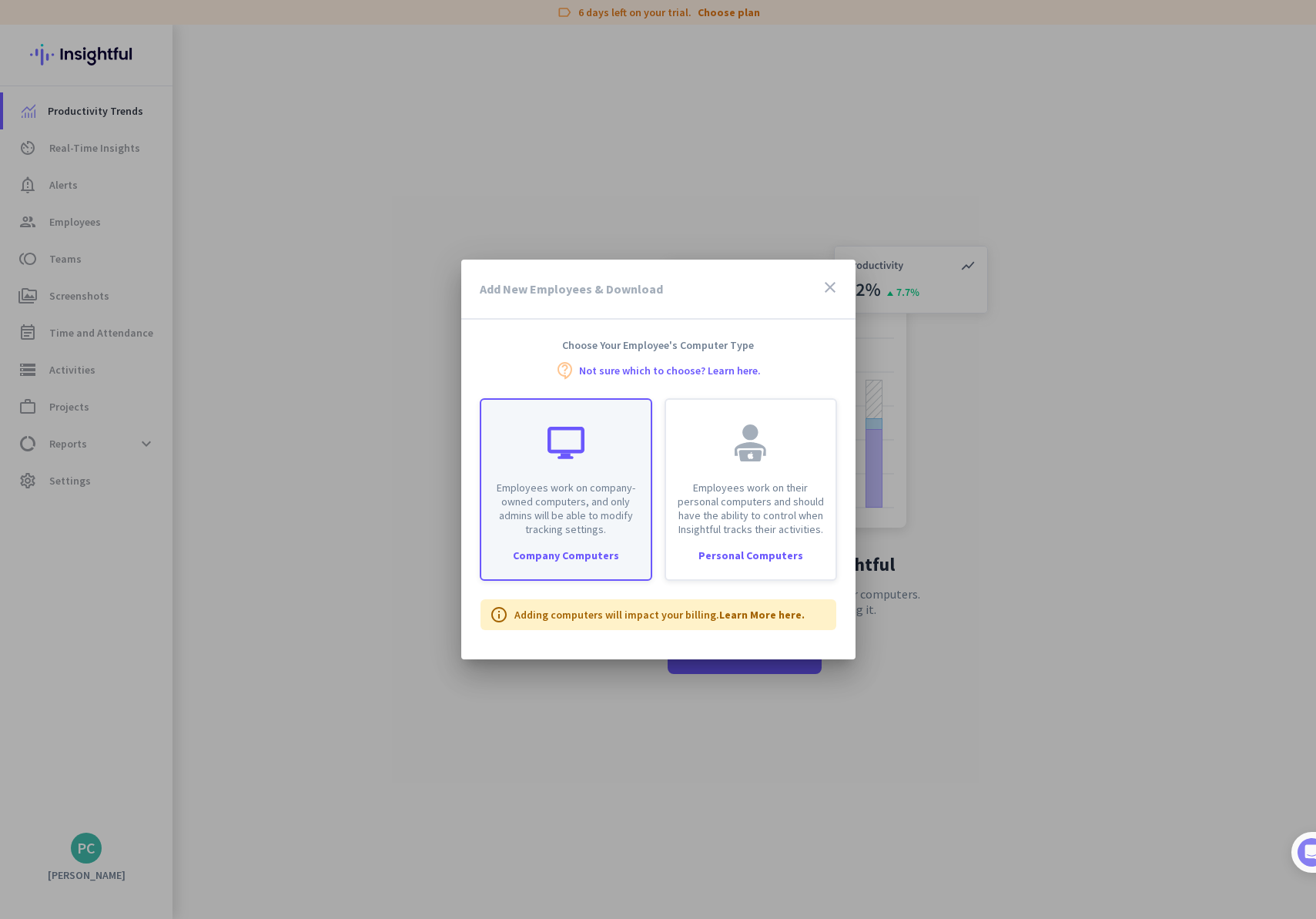
click at [623, 443] on div "Employees work on company-owned computers, and only admins will be able to modi…" at bounding box center [565, 467] width 169 height 136
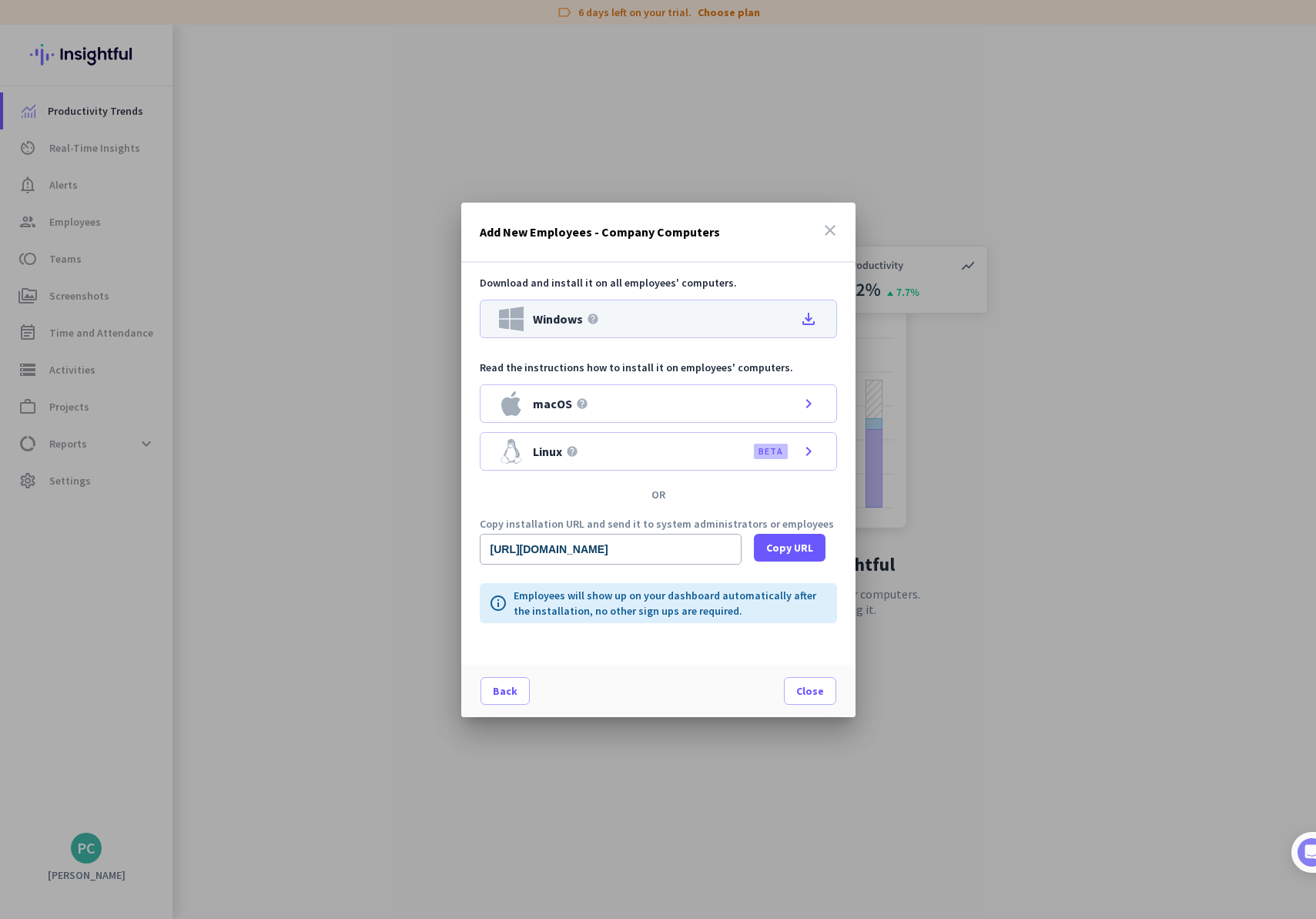
click at [642, 328] on div "Windows help file_download" at bounding box center [658, 318] width 358 height 39
click at [777, 539] on span "Copy URL" at bounding box center [790, 547] width 47 height 16
click at [276, 773] on div at bounding box center [658, 459] width 1316 height 919
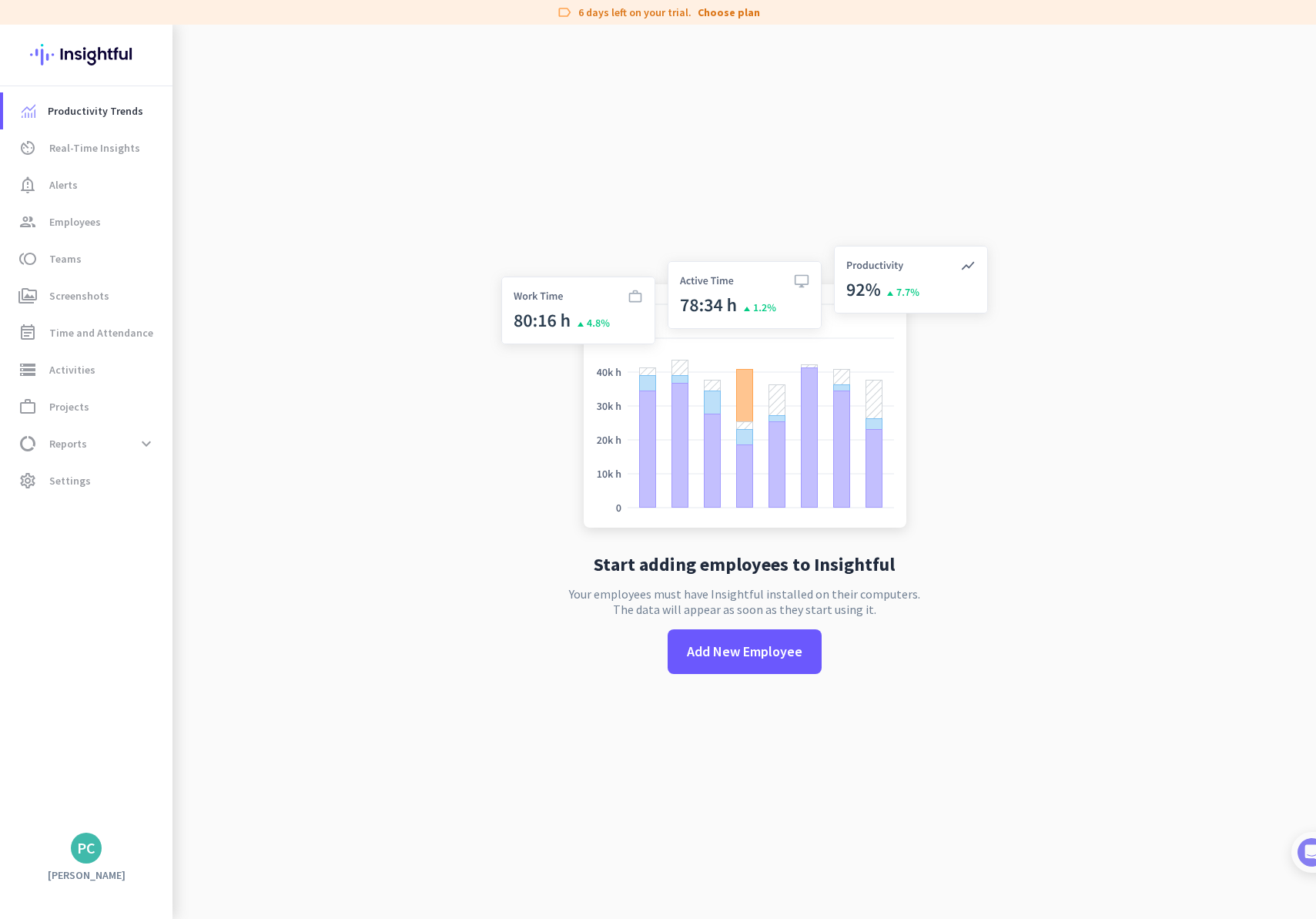
click at [421, 430] on app-no-employees "Start adding employees to Insightful Your employees must have Insightful instal…" at bounding box center [744, 467] width 1144 height 919
click at [49, 467] on link "settings Settings" at bounding box center [87, 480] width 169 height 37
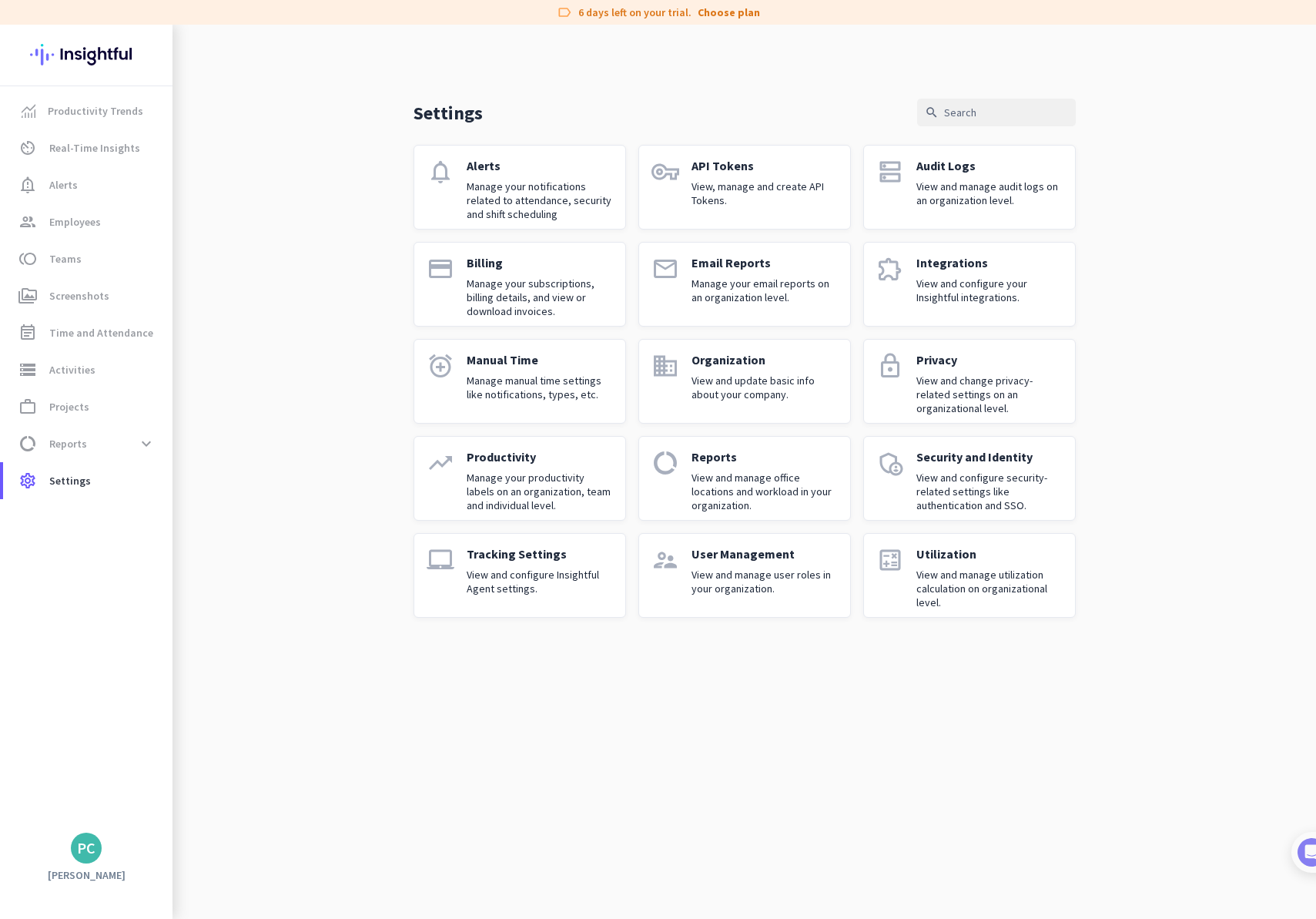
click at [552, 574] on p "View and configure Insightful Agent settings." at bounding box center [540, 581] width 146 height 28
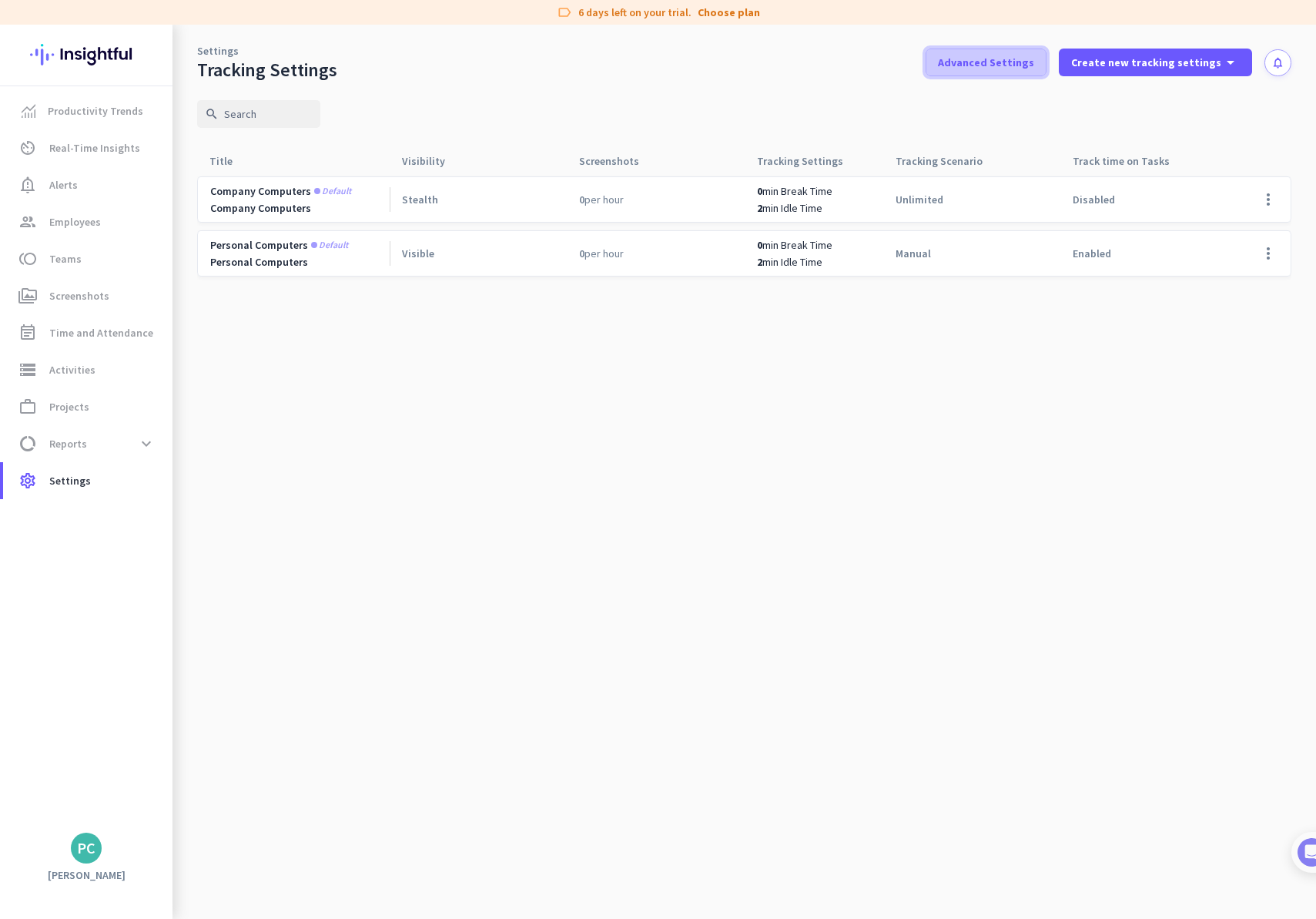
click at [999, 52] on span at bounding box center [986, 62] width 120 height 37
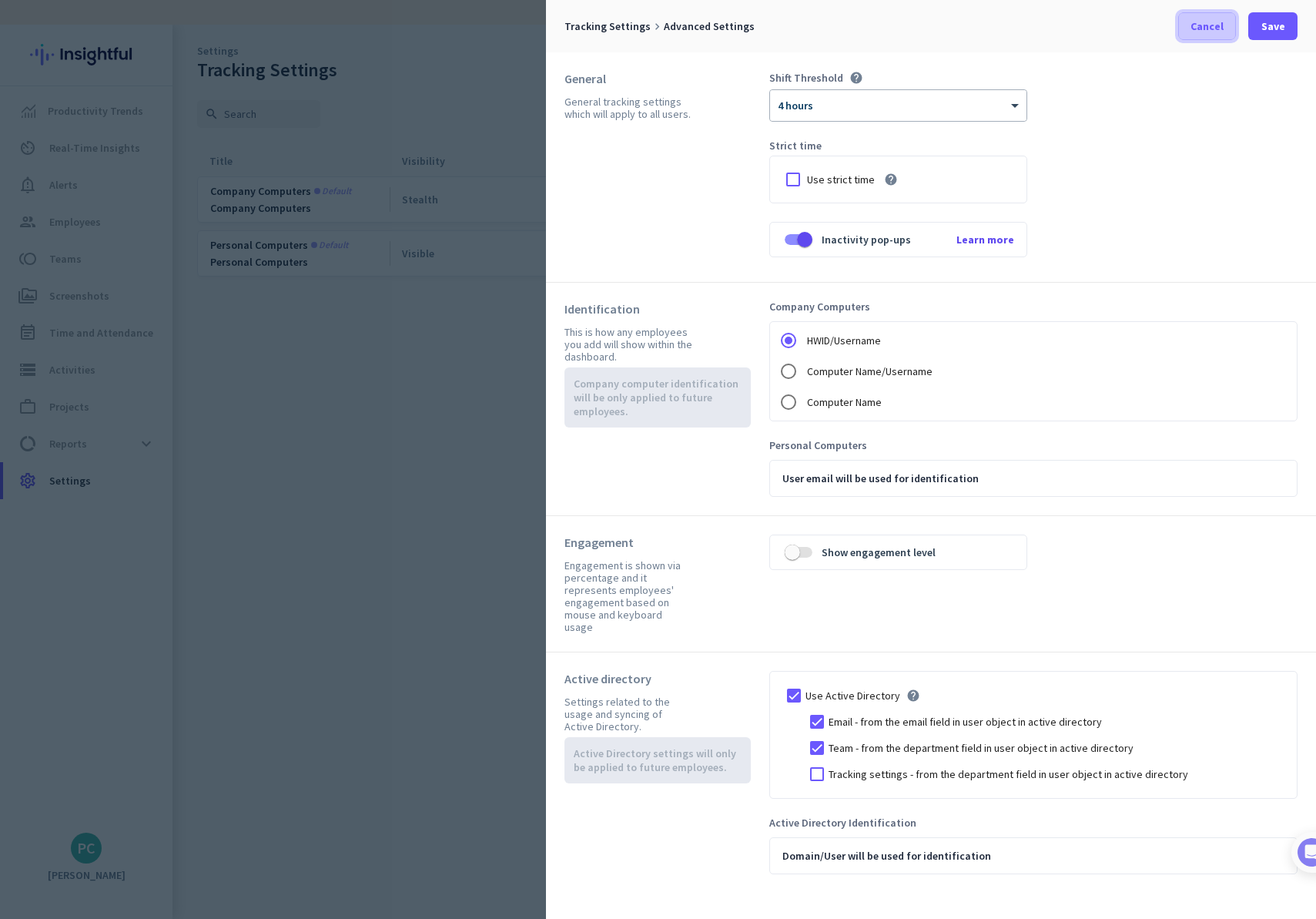
click at [1217, 22] on span "Cancel" at bounding box center [1207, 26] width 33 height 16
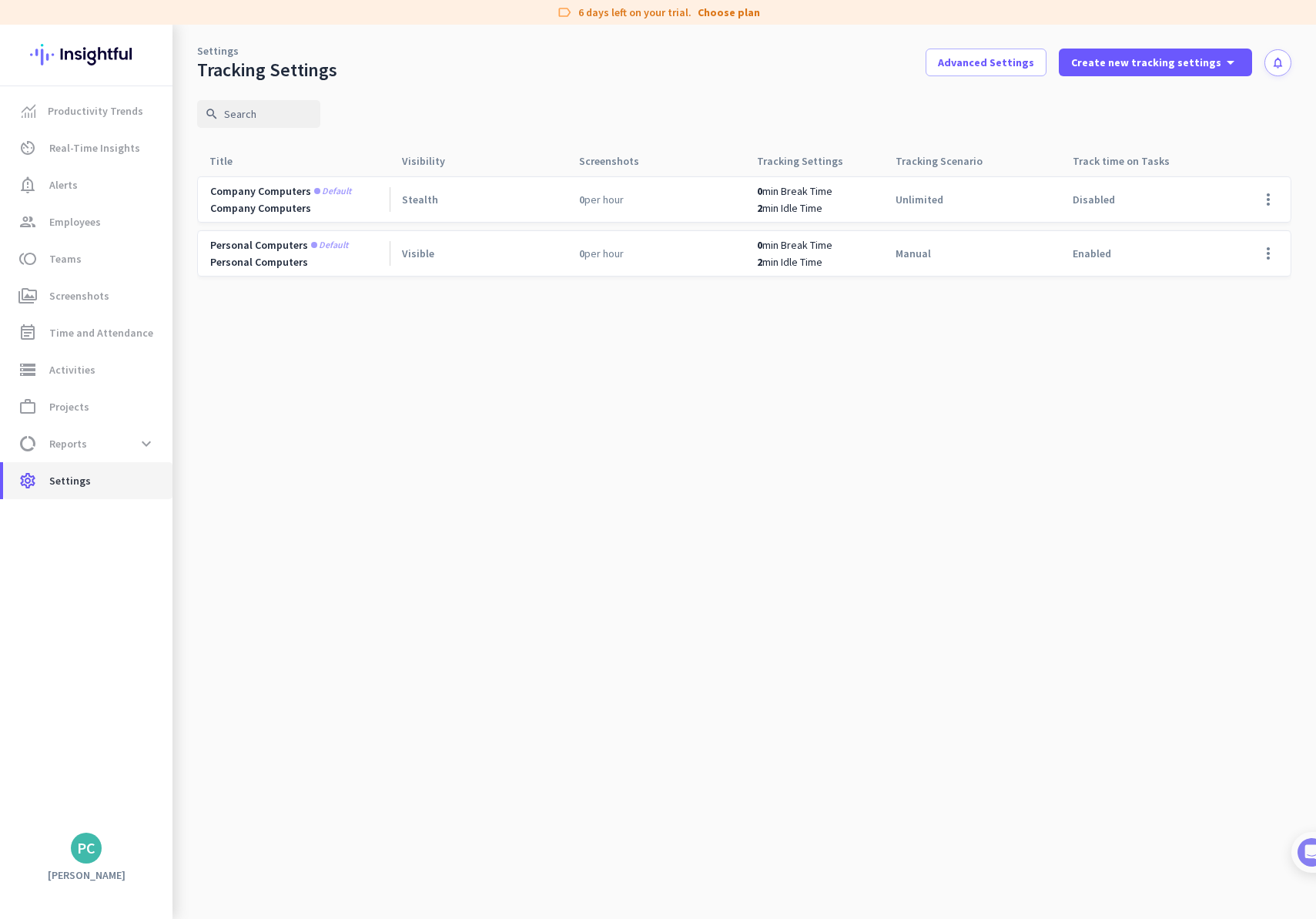
click at [57, 476] on span "Settings" at bounding box center [70, 480] width 42 height 18
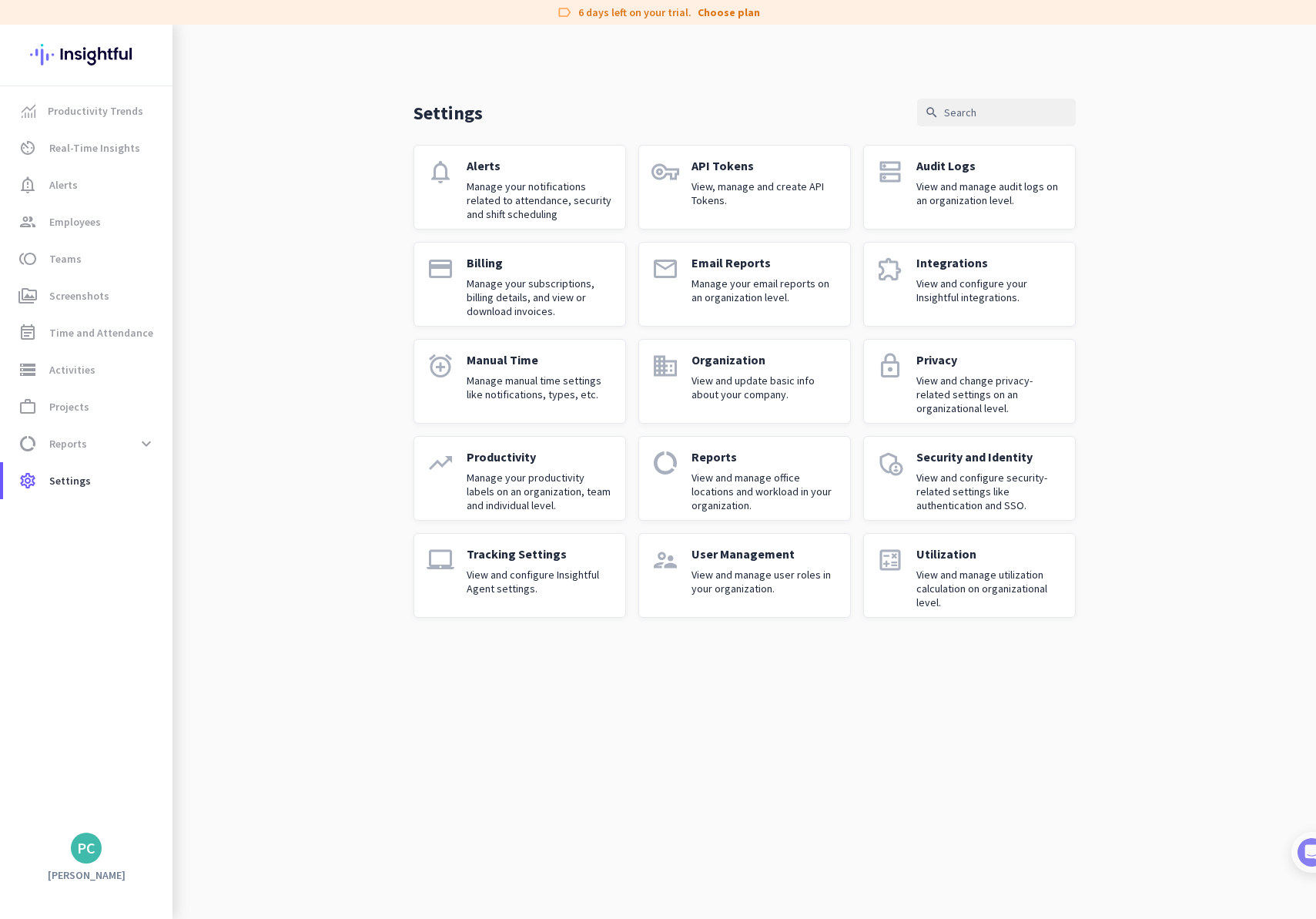
click at [92, 851] on div "PC" at bounding box center [86, 848] width 18 height 16
click at [263, 754] on div "[PERSON_NAME] admin check" at bounding box center [329, 774] width 216 height 51
click at [81, 841] on div "PC" at bounding box center [86, 848] width 18 height 16
click at [135, 729] on span "Personal Settings" at bounding box center [168, 736] width 93 height 14
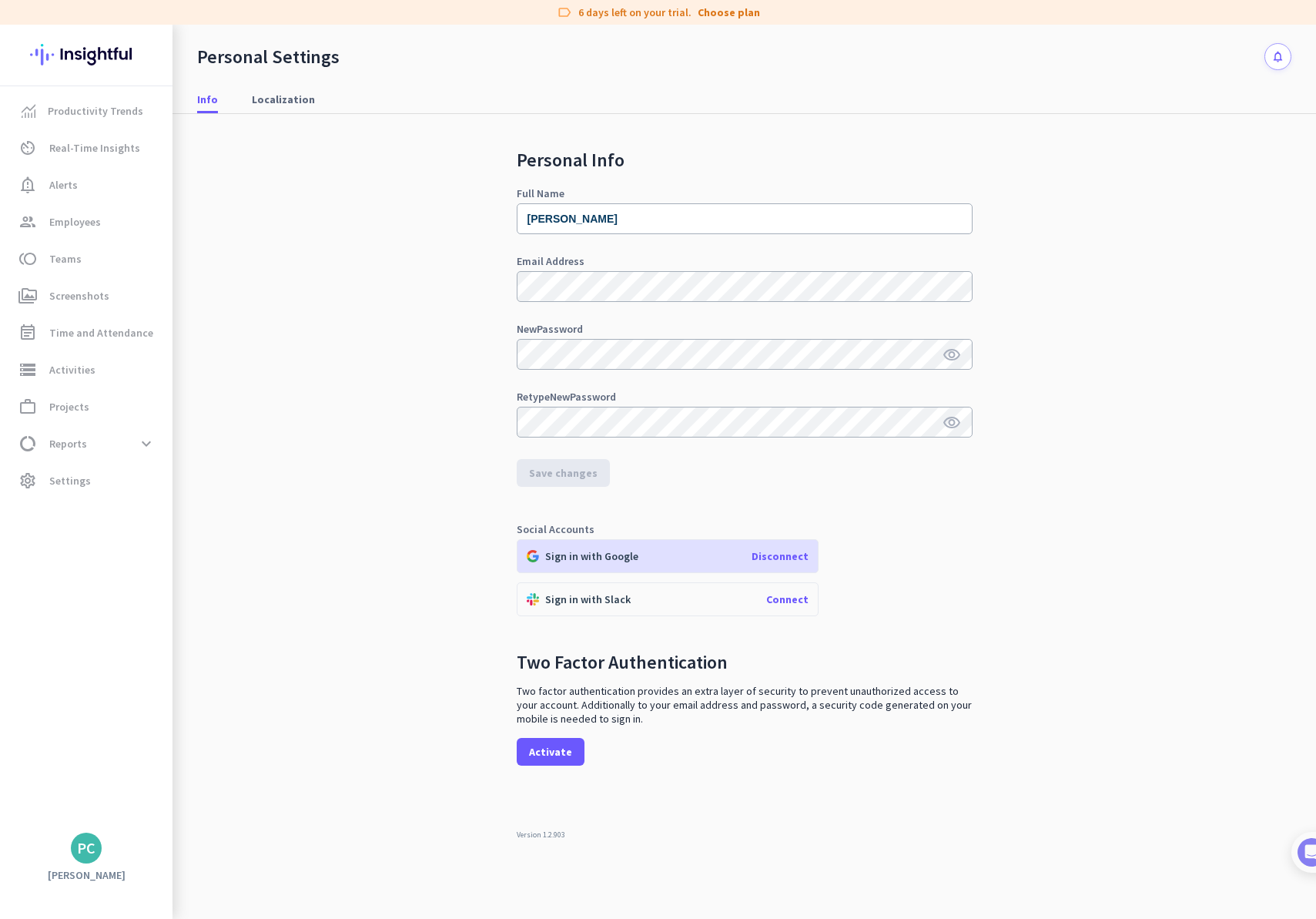
click at [91, 854] on div "PC" at bounding box center [86, 848] width 18 height 16
click at [198, 739] on span "Personal Settings" at bounding box center [168, 736] width 93 height 14
click at [97, 846] on div "PC" at bounding box center [86, 847] width 31 height 31
click at [182, 729] on span "Personal Settings" at bounding box center [168, 736] width 93 height 14
click at [715, 13] on link "Choose plan" at bounding box center [728, 13] width 62 height 16
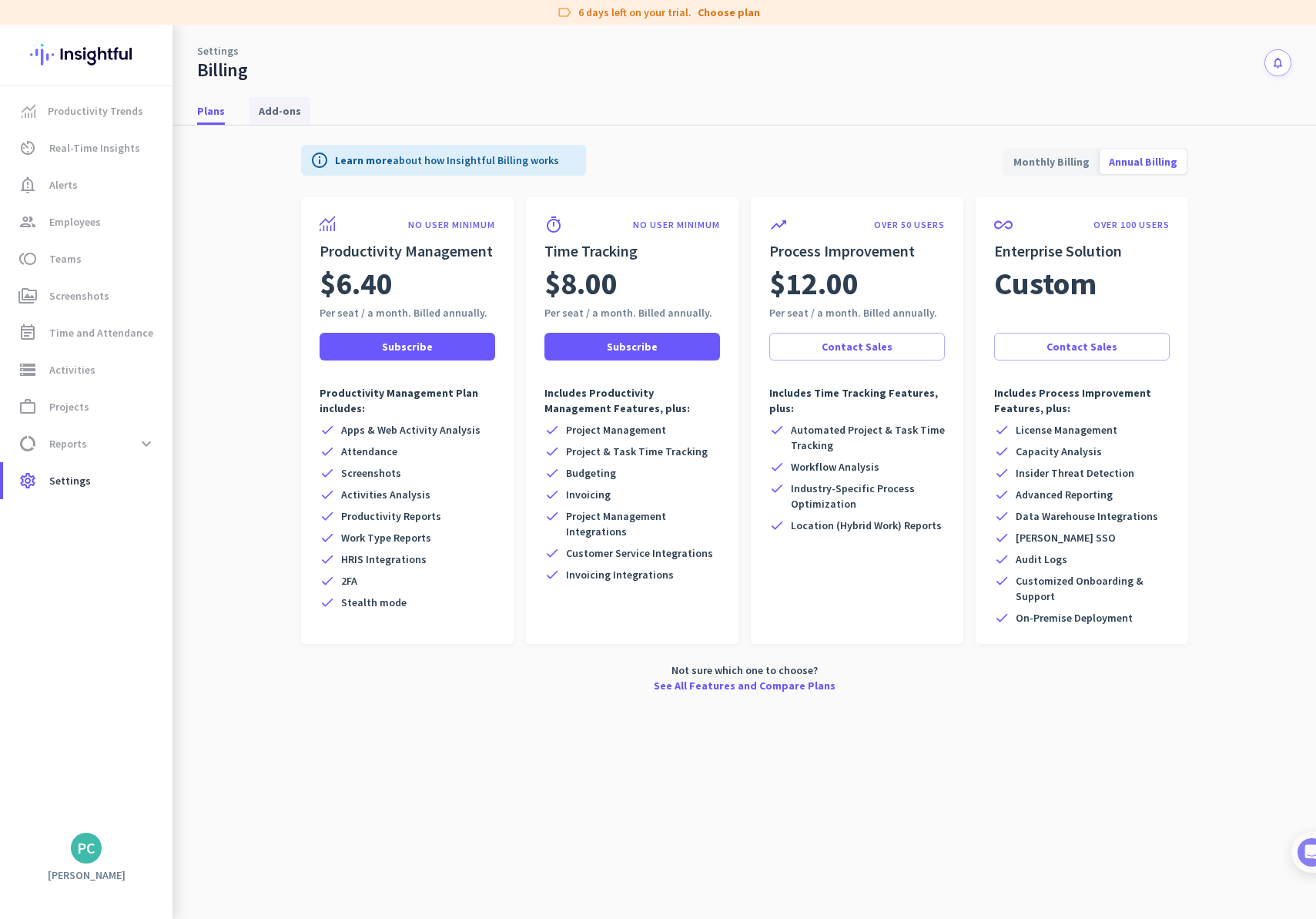
click at [289, 100] on span "Add-ons" at bounding box center [280, 110] width 43 height 28
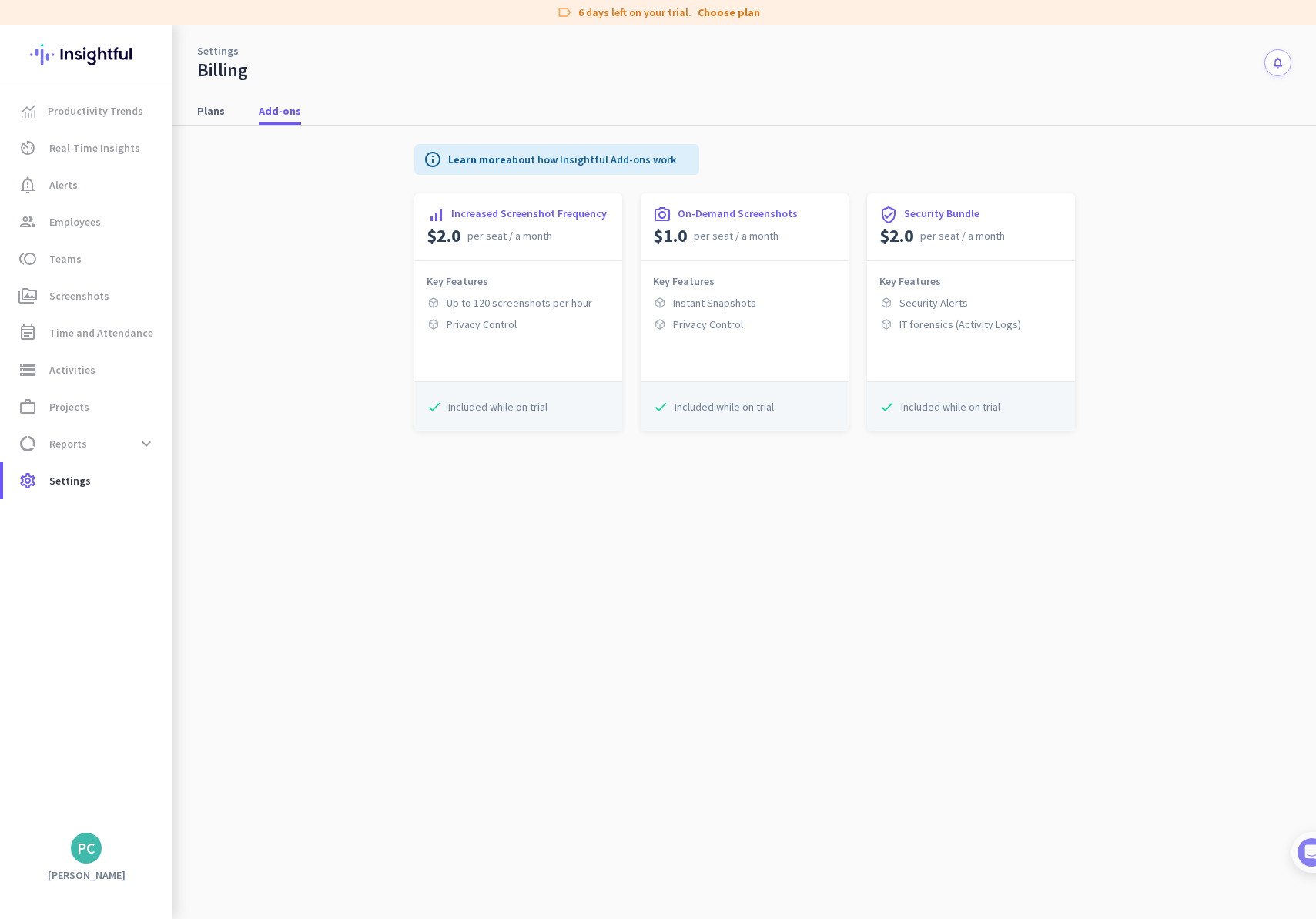
click at [931, 206] on p "Security Bundle" at bounding box center [942, 213] width 76 height 16
click at [193, 113] on link "Plans" at bounding box center [211, 110] width 46 height 28
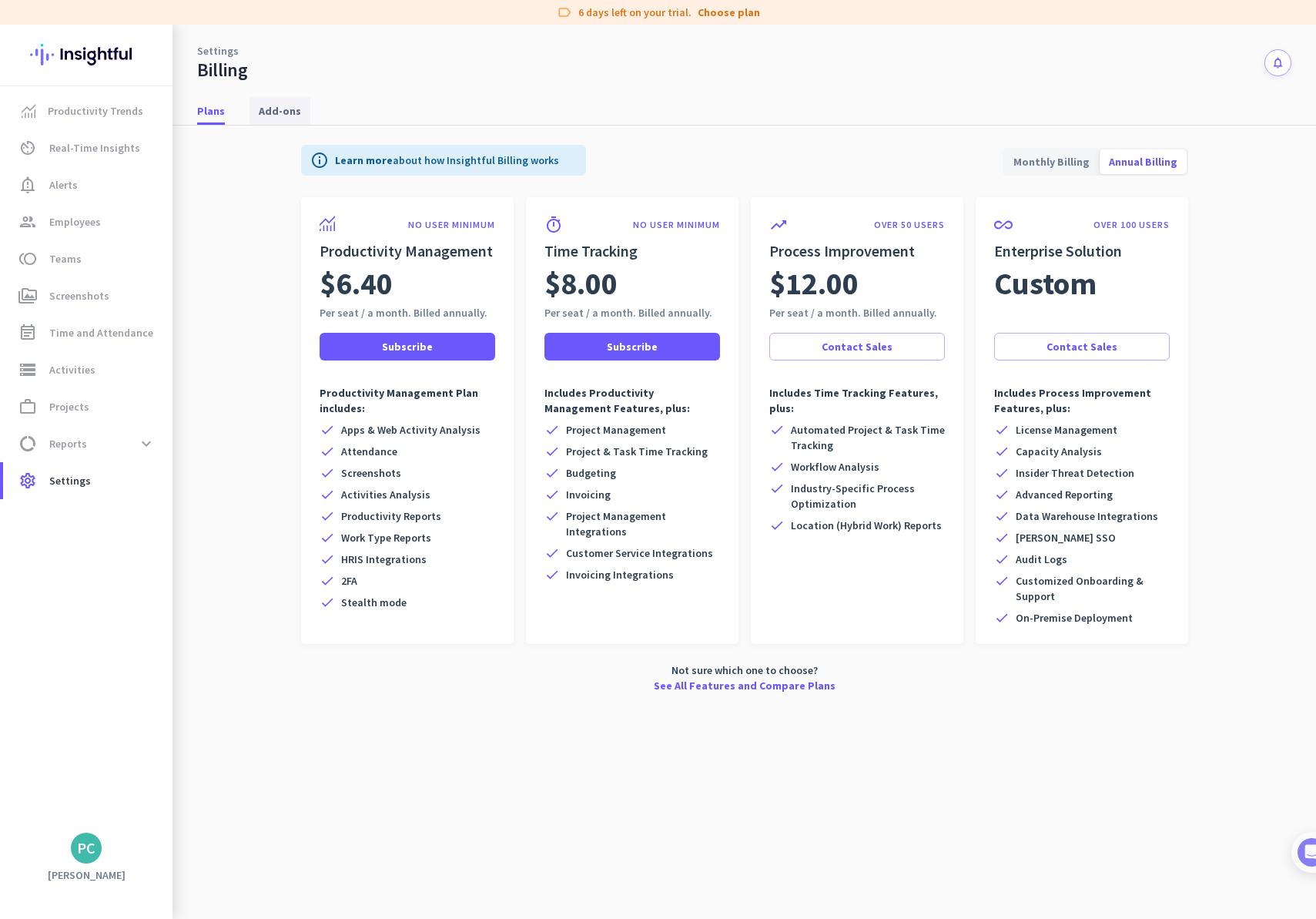
click at [282, 113] on span "Add-ons" at bounding box center [280, 111] width 43 height 16
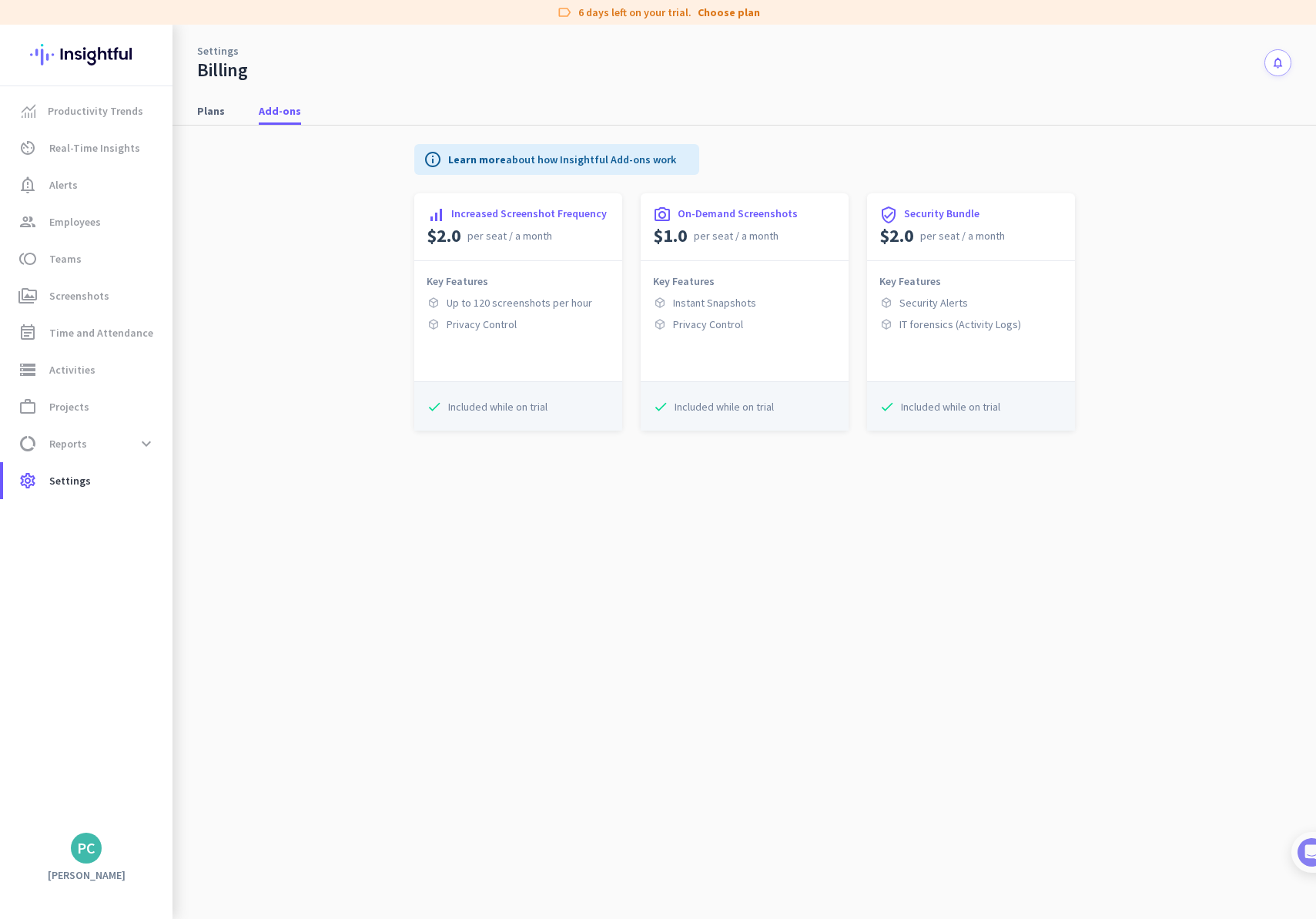
click at [238, 111] on div "Plans Add-ons" at bounding box center [744, 111] width 1144 height 28
click at [222, 111] on span "Plans" at bounding box center [210, 111] width 28 height 16
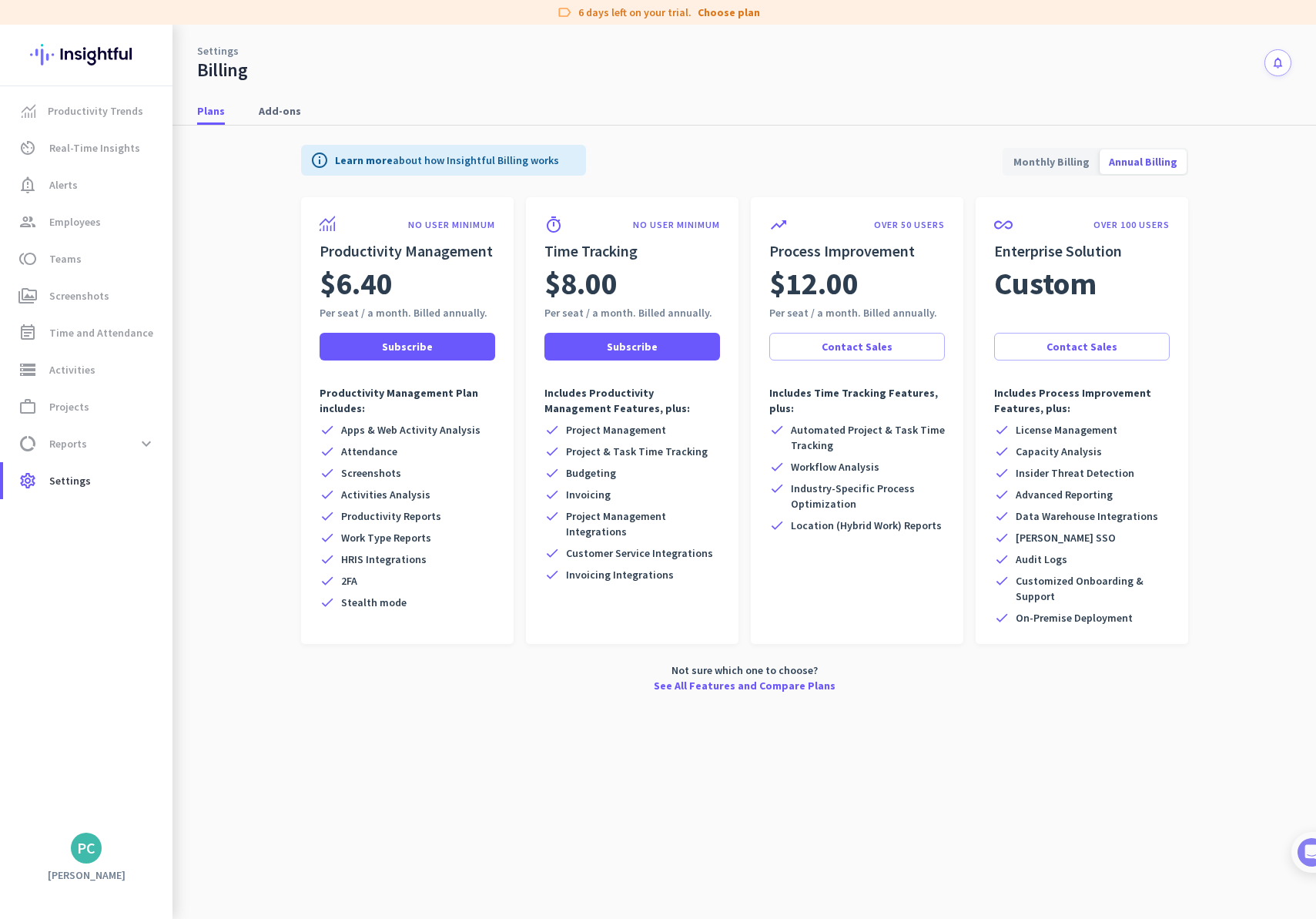
click at [1052, 162] on span "Monthly Billing" at bounding box center [1051, 161] width 95 height 37
click at [289, 101] on span "Add-ons" at bounding box center [280, 110] width 43 height 28
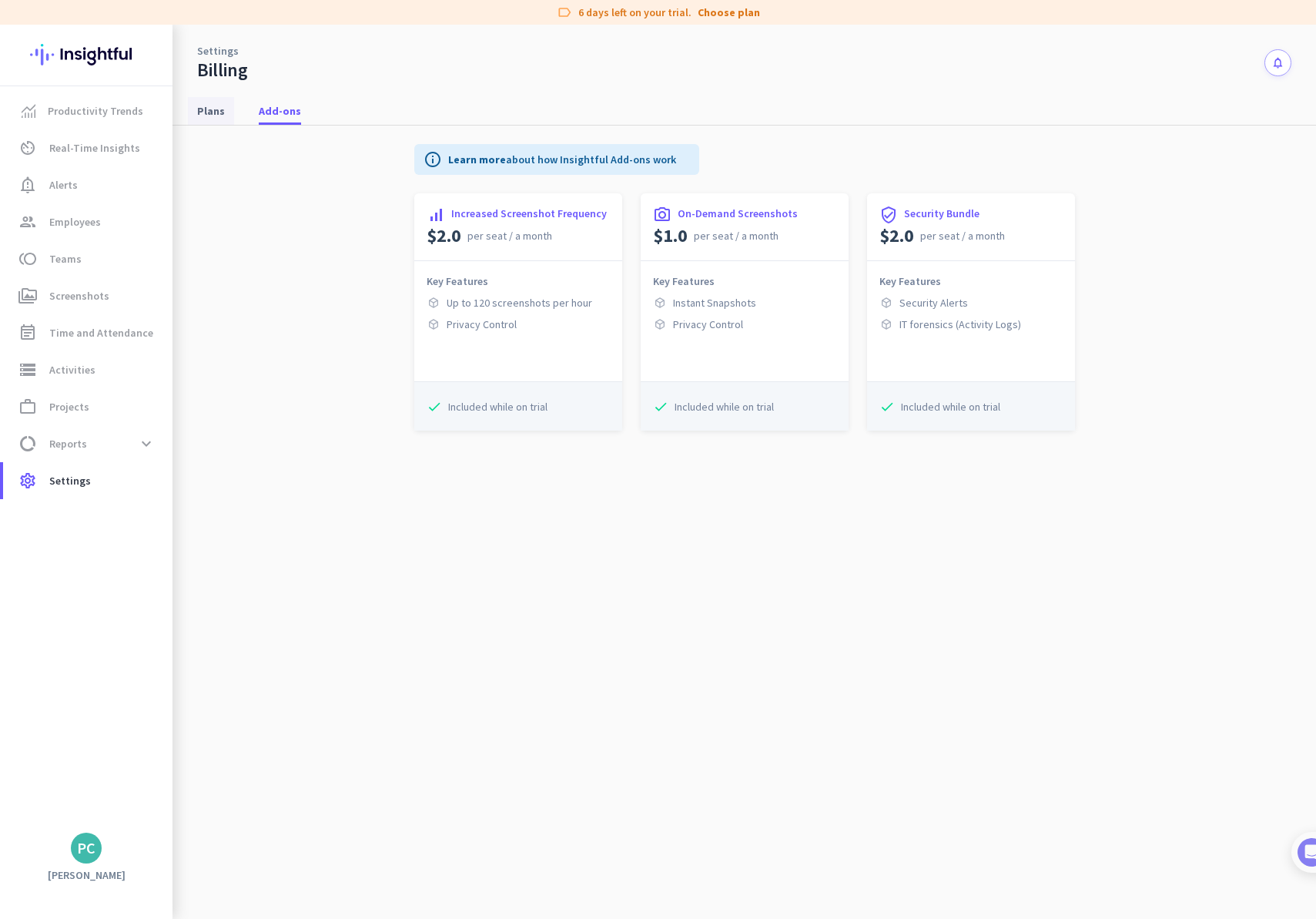
click at [199, 118] on span "Plans" at bounding box center [210, 111] width 28 height 16
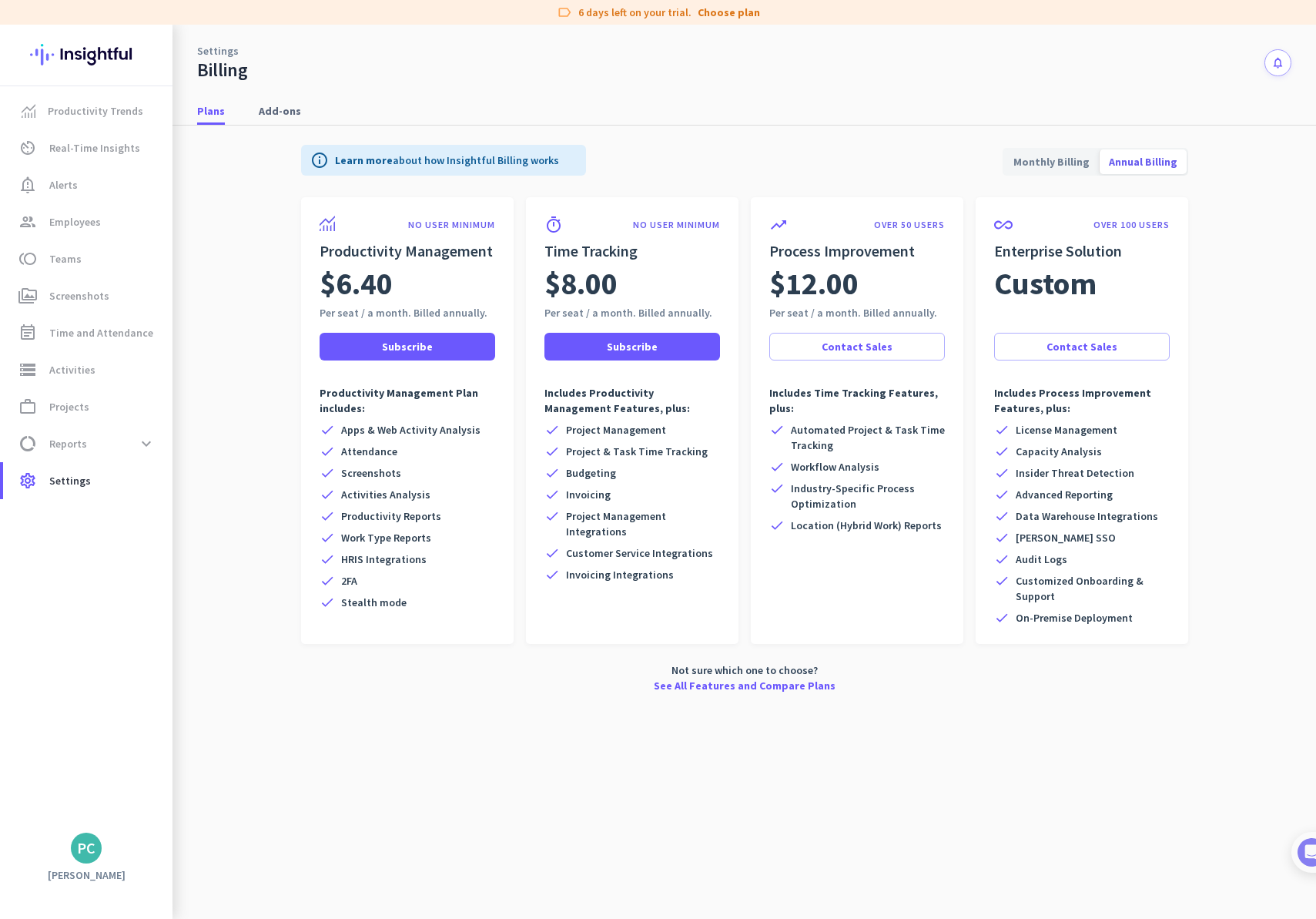
click at [1284, 57] on button "notifications" at bounding box center [1278, 63] width 27 height 27
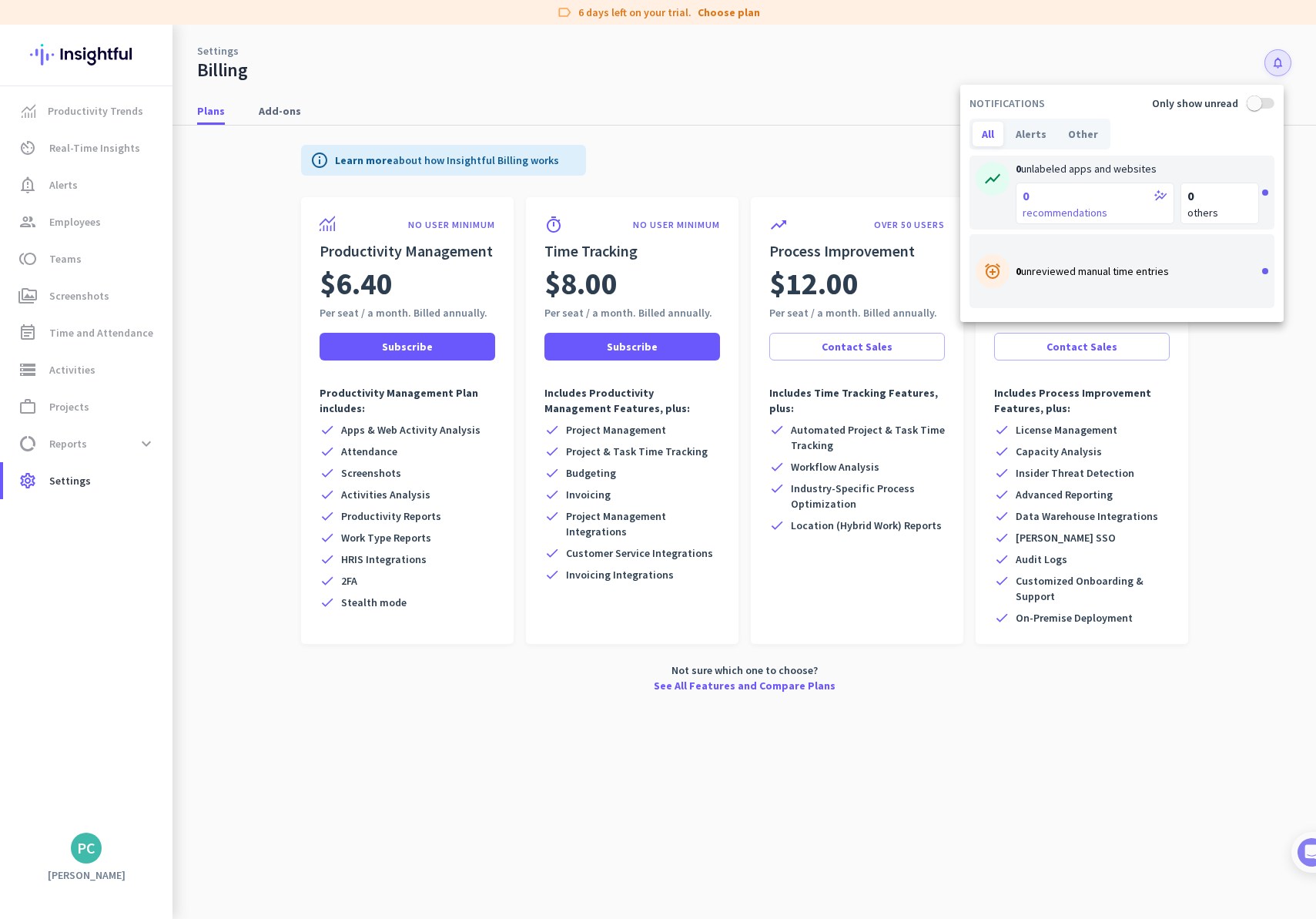
click at [818, 91] on div at bounding box center [658, 459] width 1316 height 919
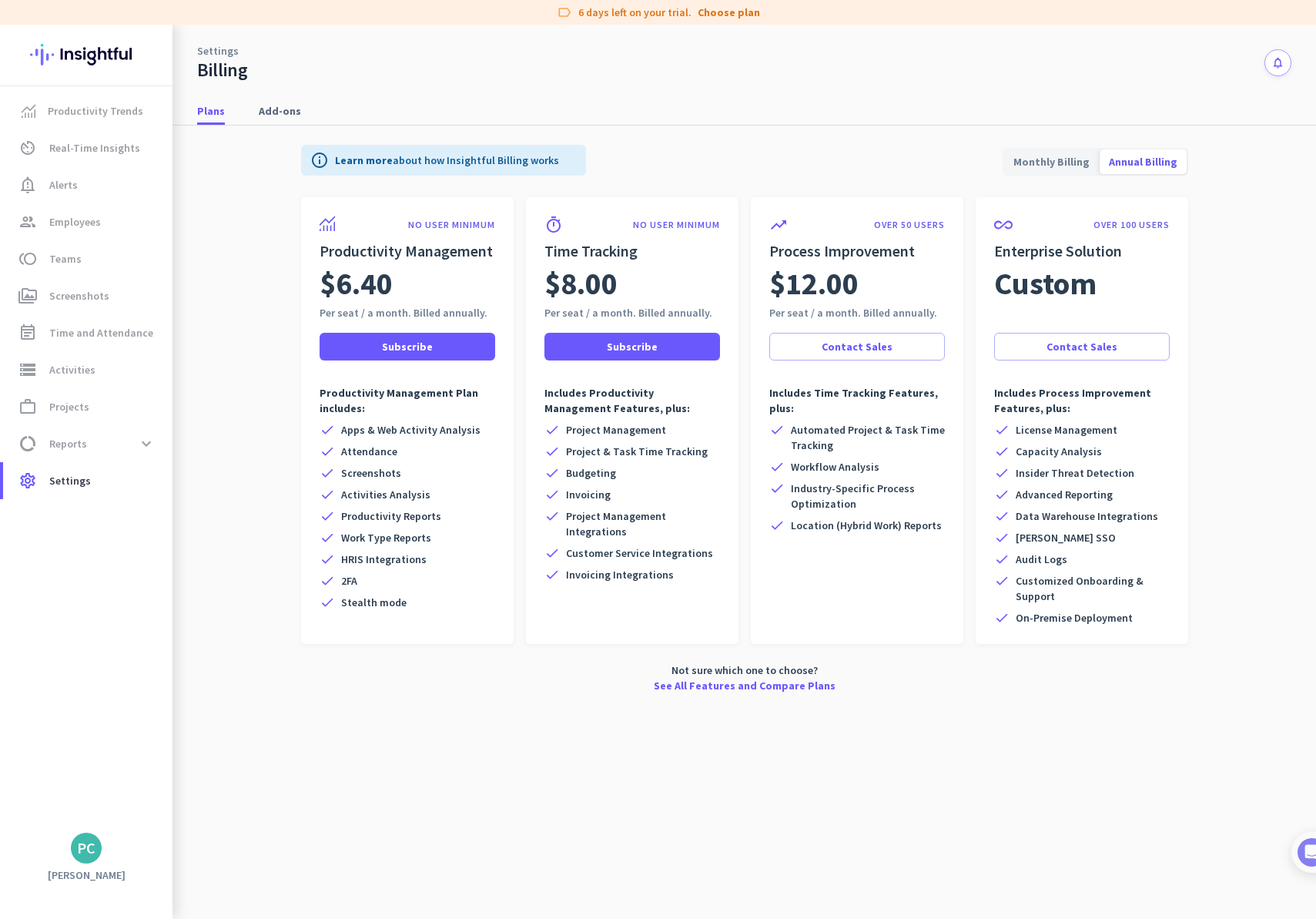
click at [61, 849] on div "PC" at bounding box center [86, 847] width 172 height 31
click at [76, 849] on div "PC" at bounding box center [86, 847] width 31 height 31
click at [149, 802] on link "Help" at bounding box center [169, 791] width 118 height 28
click at [98, 480] on span "settings Settings" at bounding box center [88, 480] width 145 height 18
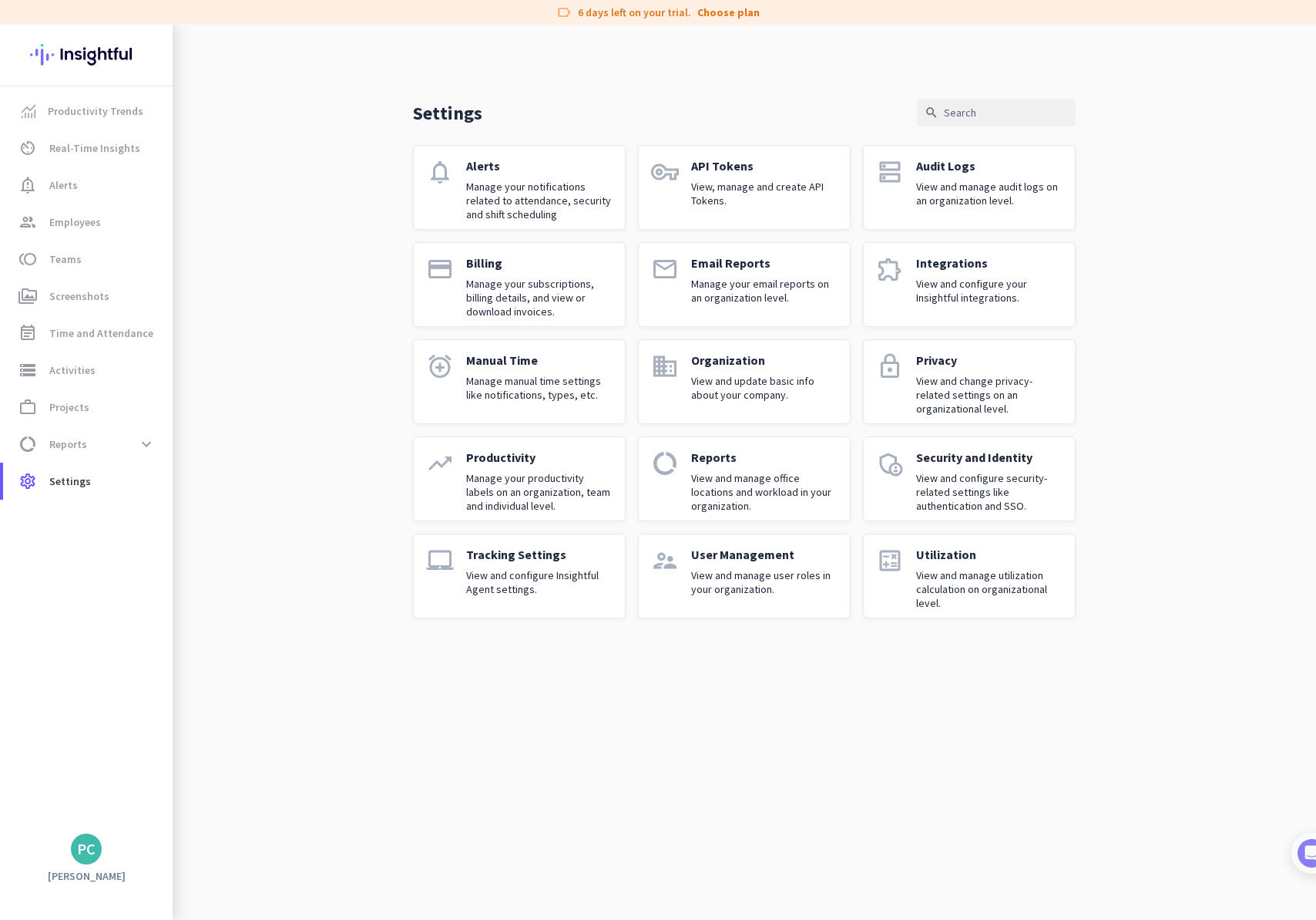
click at [576, 537] on link "laptop_mac Tracking Settings View and configure Insightful Agent settings." at bounding box center [519, 576] width 213 height 85
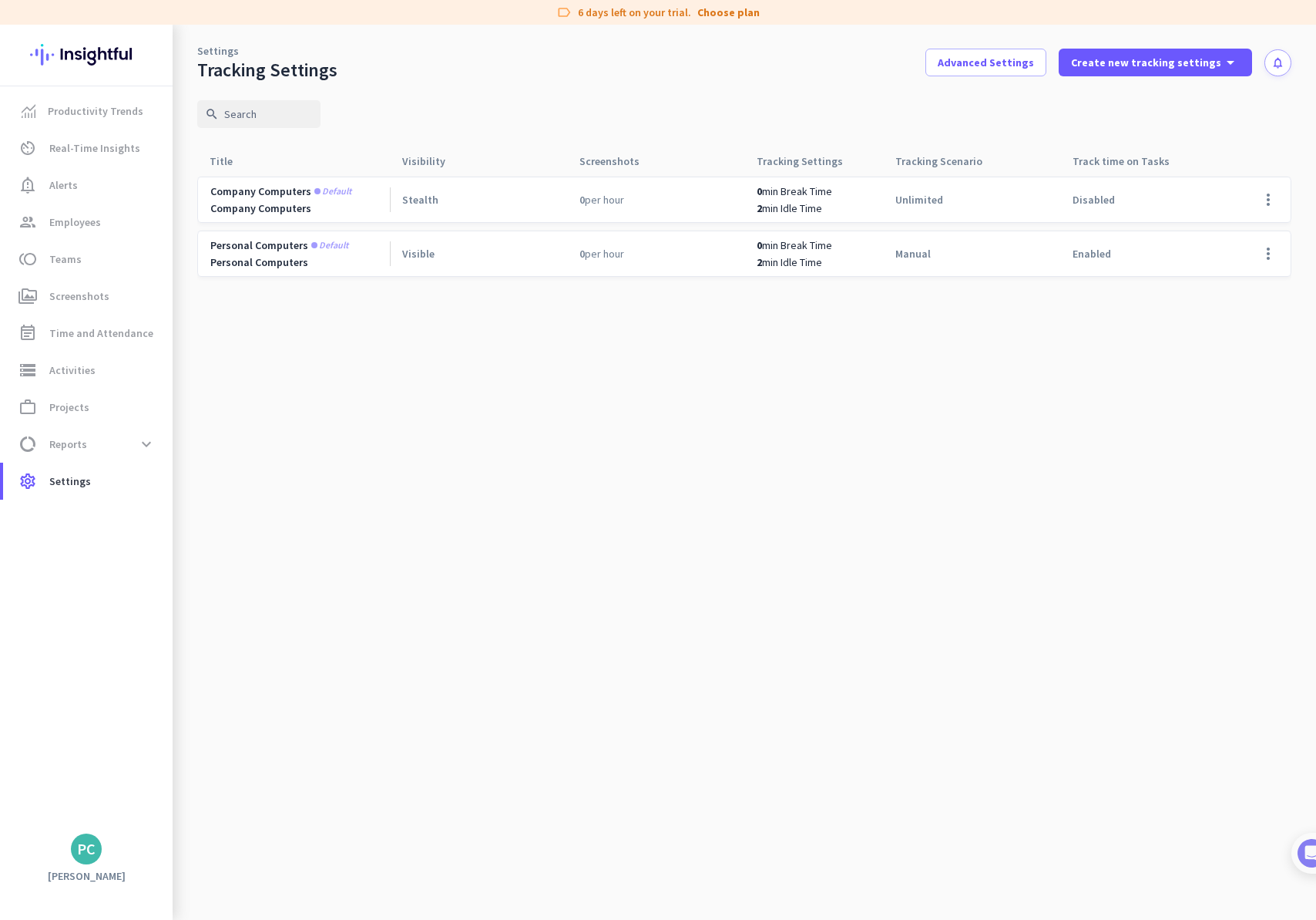
click at [1102, 202] on span "Disabled" at bounding box center [1094, 199] width 43 height 14
click at [1266, 206] on span at bounding box center [1268, 199] width 37 height 37
click at [1244, 222] on div "Edit" at bounding box center [1237, 232] width 99 height 28
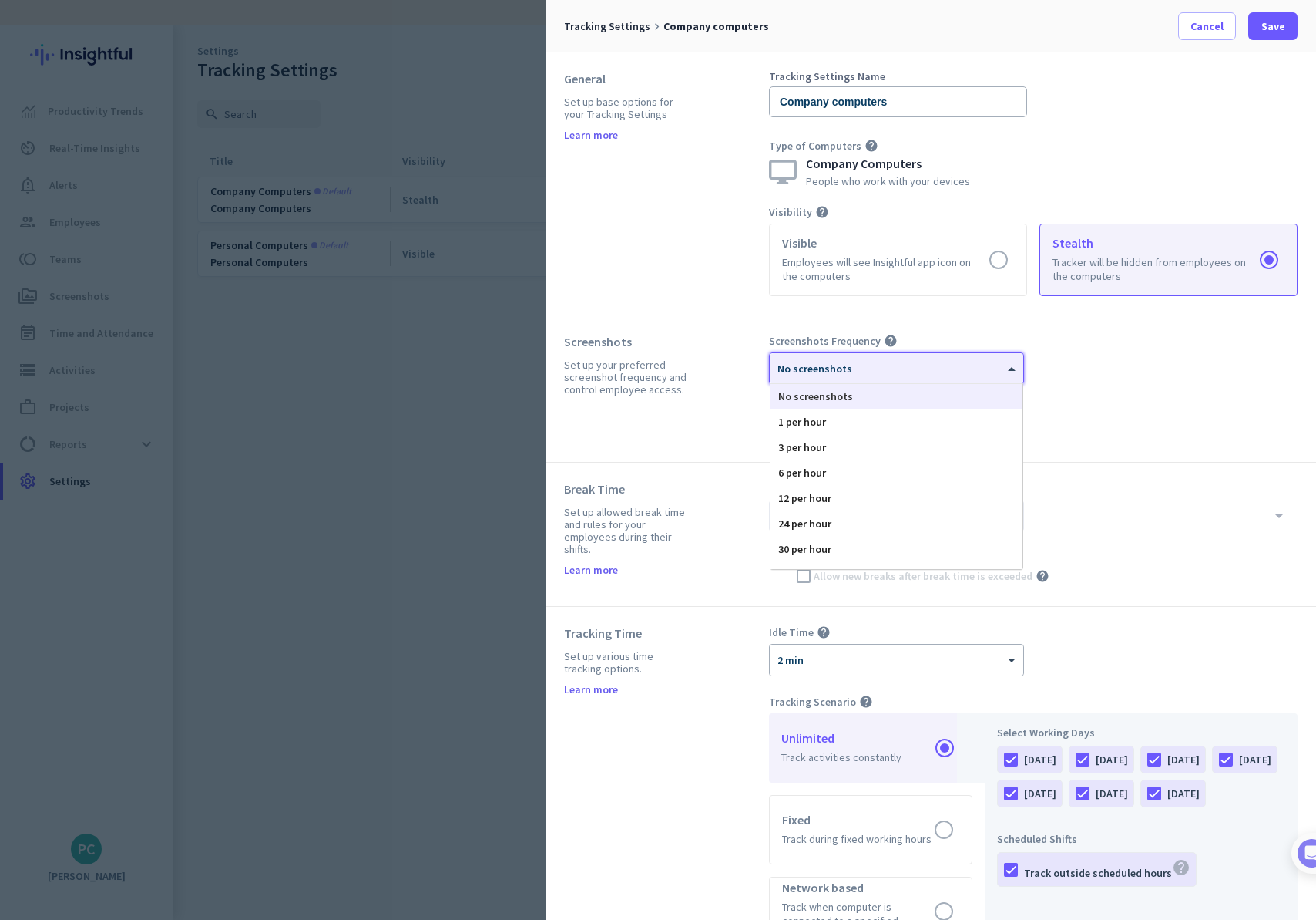
click at [862, 362] on div at bounding box center [897, 363] width 254 height 13
click at [888, 557] on div "30 per hour" at bounding box center [897, 549] width 252 height 25
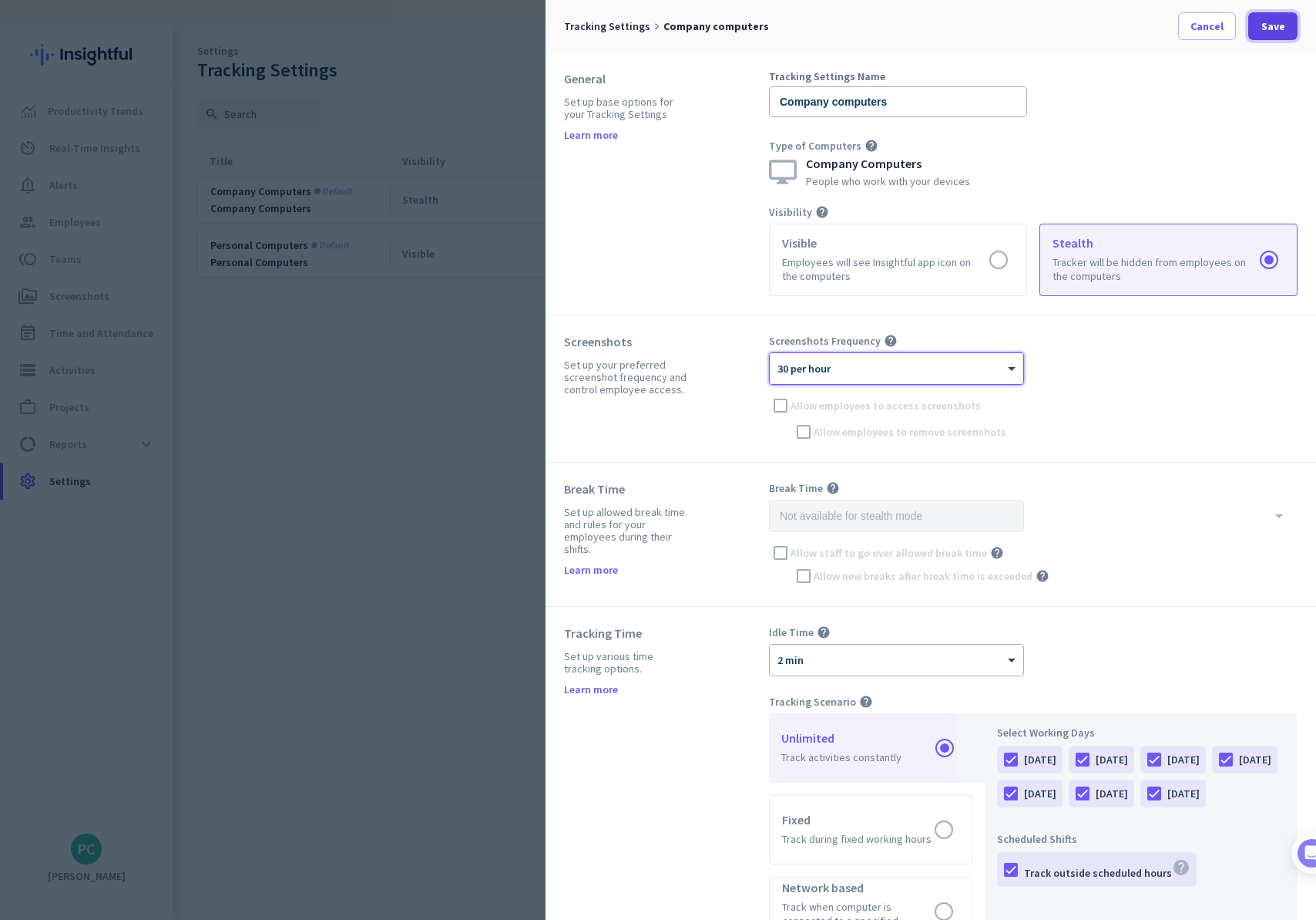
click at [1262, 22] on span "Save" at bounding box center [1273, 26] width 24 height 16
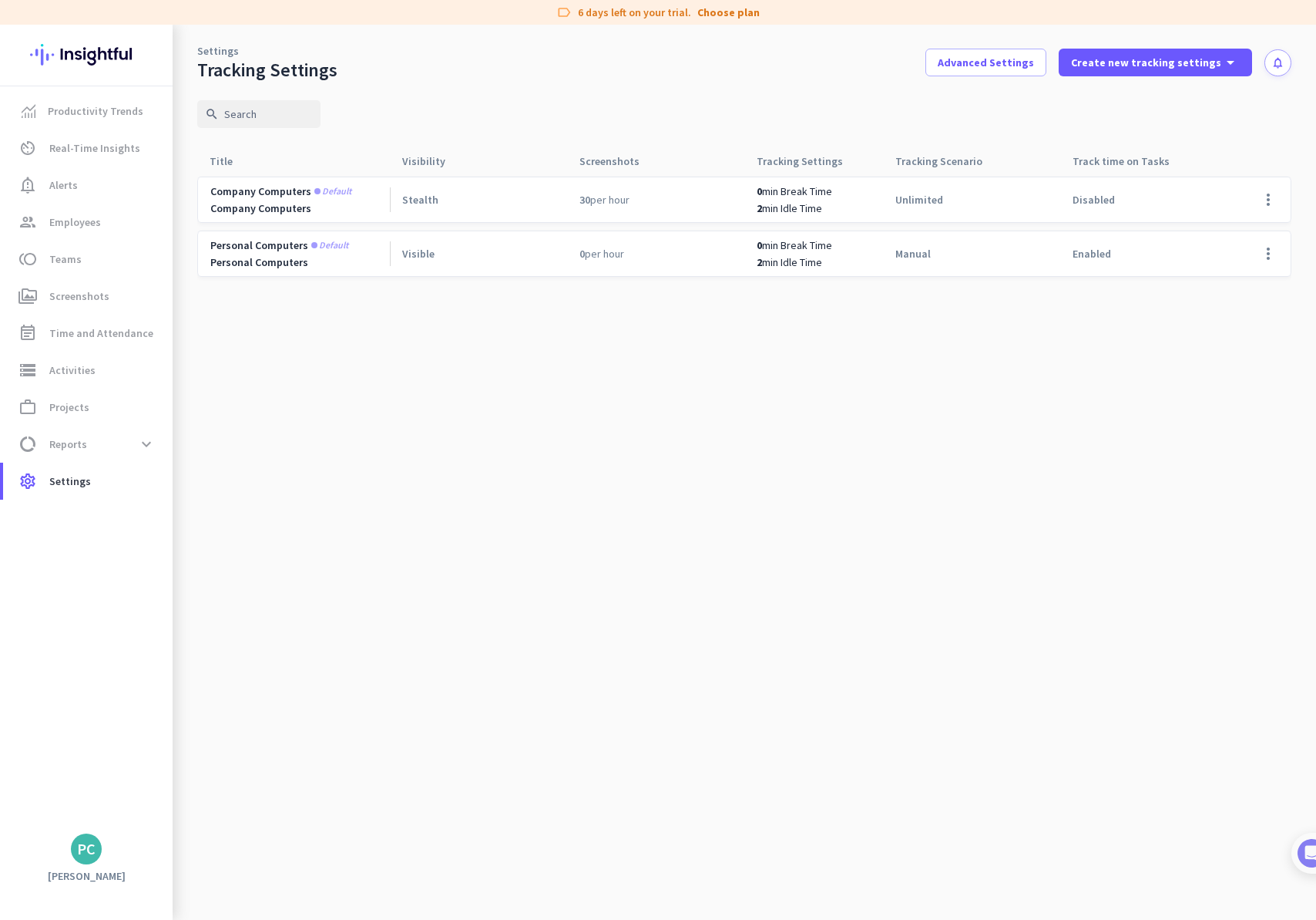
click at [284, 182] on div "Company computers Default Company Computers" at bounding box center [293, 199] width 192 height 45
click at [336, 191] on span "Default" at bounding box center [333, 192] width 37 height 9
click at [332, 194] on span "Default" at bounding box center [333, 192] width 37 height 9
click at [1027, 66] on span "Advanced Settings" at bounding box center [986, 62] width 96 height 16
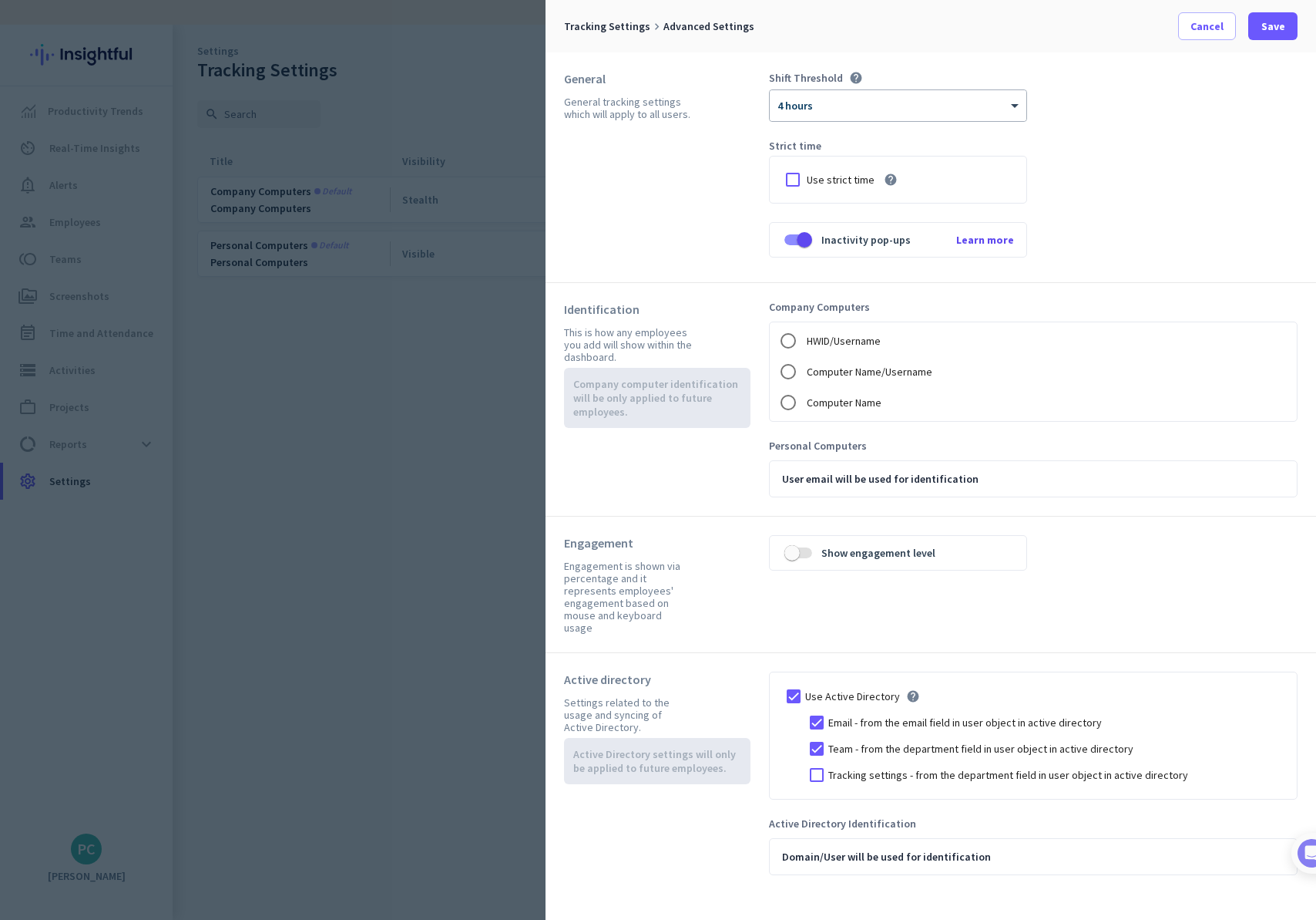
click at [489, 289] on div at bounding box center [658, 460] width 1316 height 920
